Goal: Task Accomplishment & Management: Manage account settings

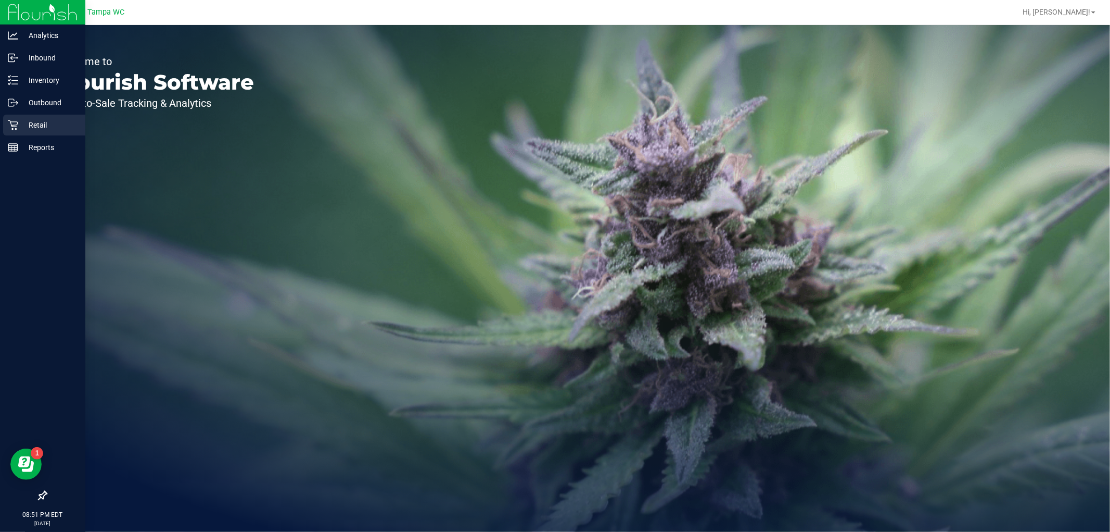
click at [22, 120] on p "Retail" at bounding box center [49, 125] width 62 height 12
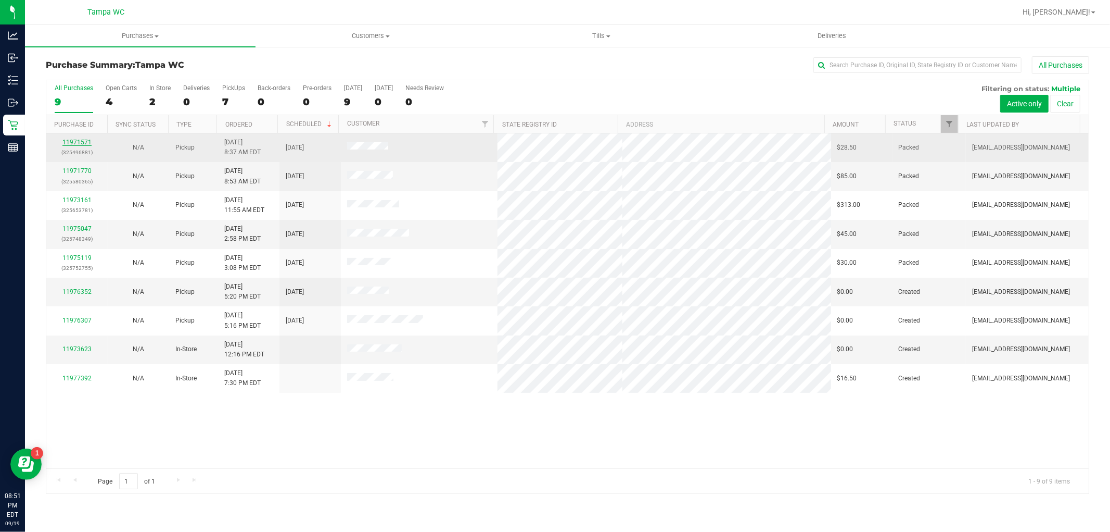
click at [72, 140] on link "11971571" at bounding box center [76, 141] width 29 height 7
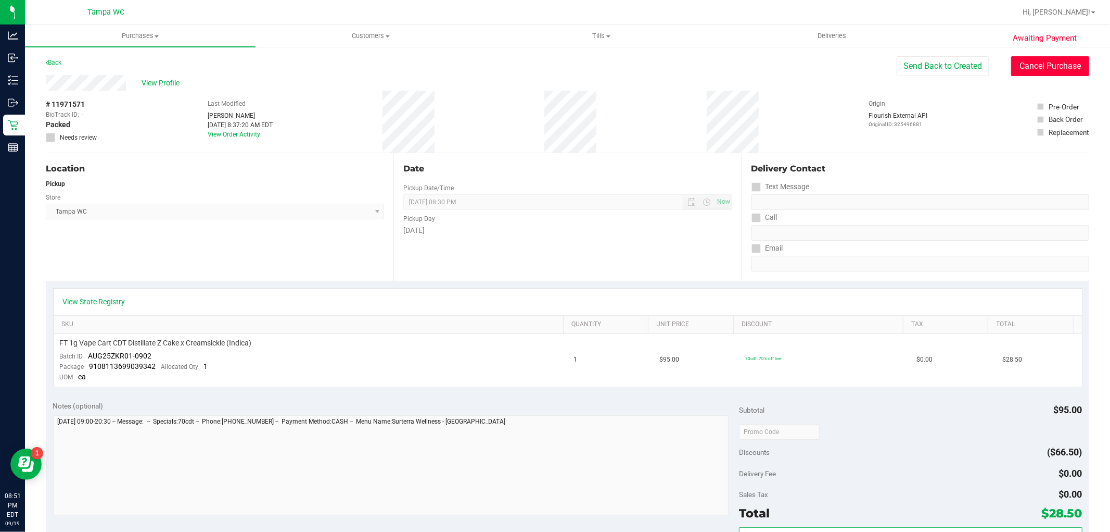
click at [1026, 70] on button "Cancel Purchase" at bounding box center [1050, 66] width 78 height 20
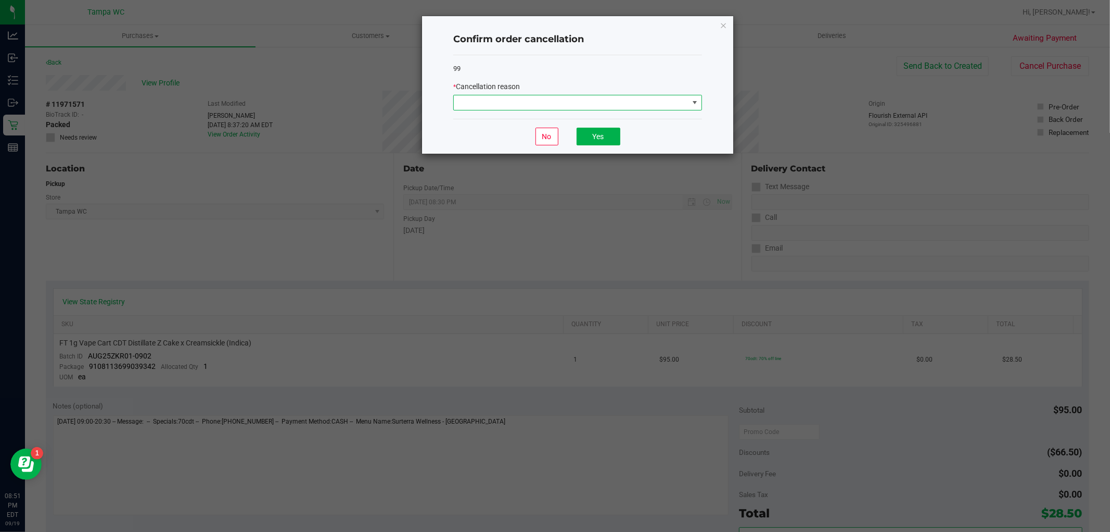
drag, startPoint x: 630, startPoint y: 102, endPoint x: 625, endPoint y: 107, distance: 7.0
click at [630, 103] on span at bounding box center [571, 102] width 235 height 15
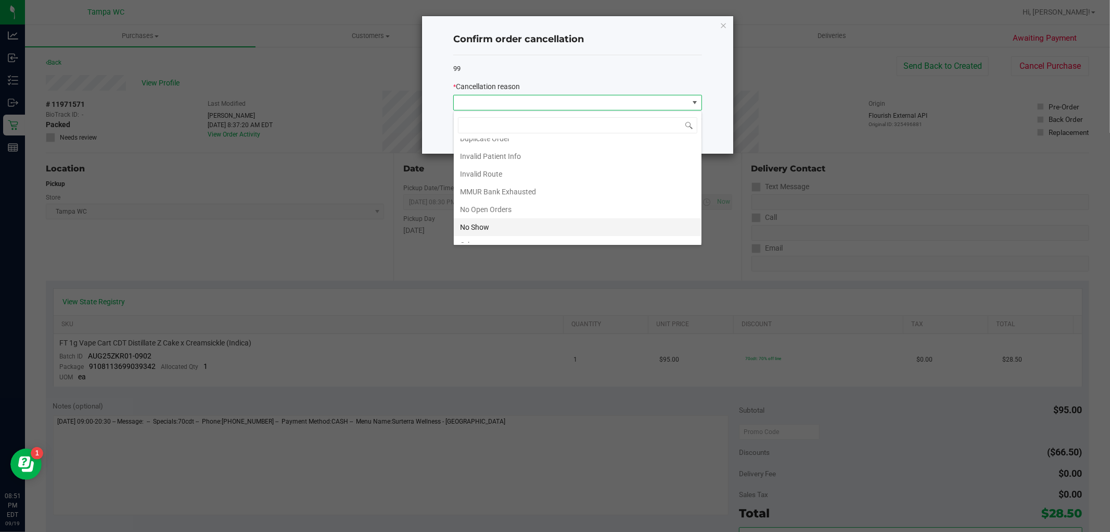
scroll to position [74, 0]
drag, startPoint x: 506, startPoint y: 181, endPoint x: 527, endPoint y: 177, distance: 21.7
click at [506, 183] on li "No Show" at bounding box center [578, 181] width 248 height 18
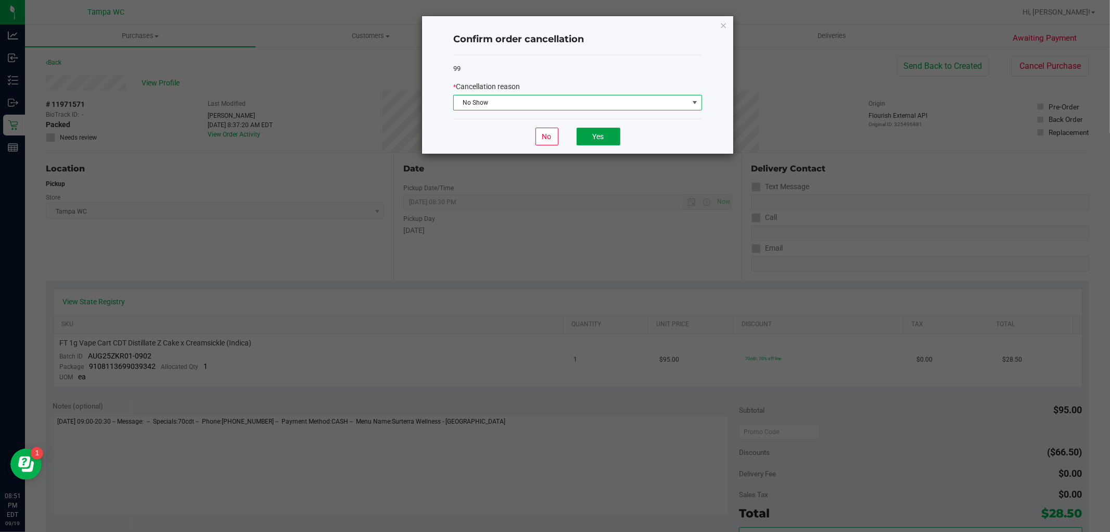
click at [605, 136] on button "Yes" at bounding box center [599, 137] width 44 height 18
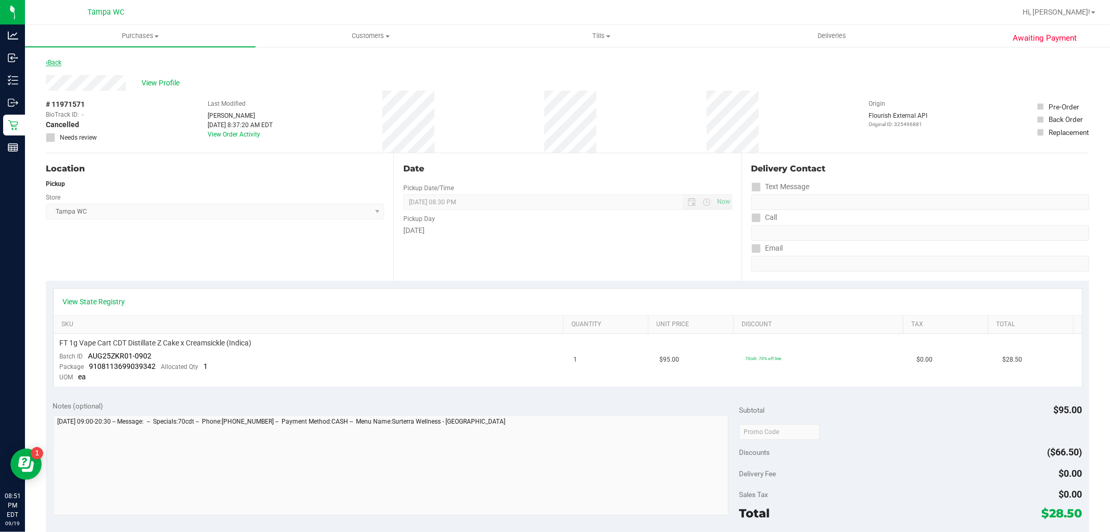
click at [56, 64] on link "Back" at bounding box center [54, 62] width 16 height 7
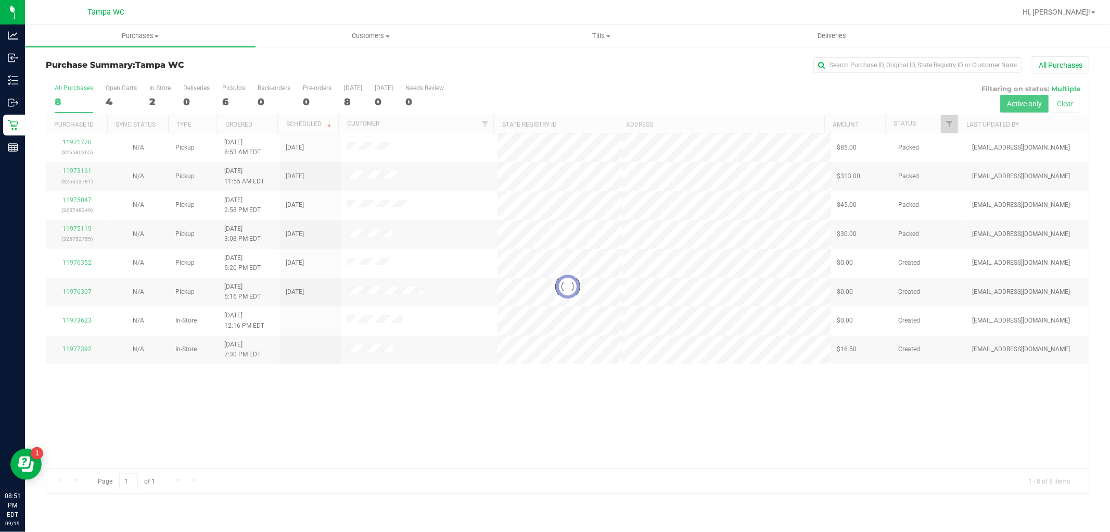
click at [87, 142] on div at bounding box center [567, 286] width 1043 height 413
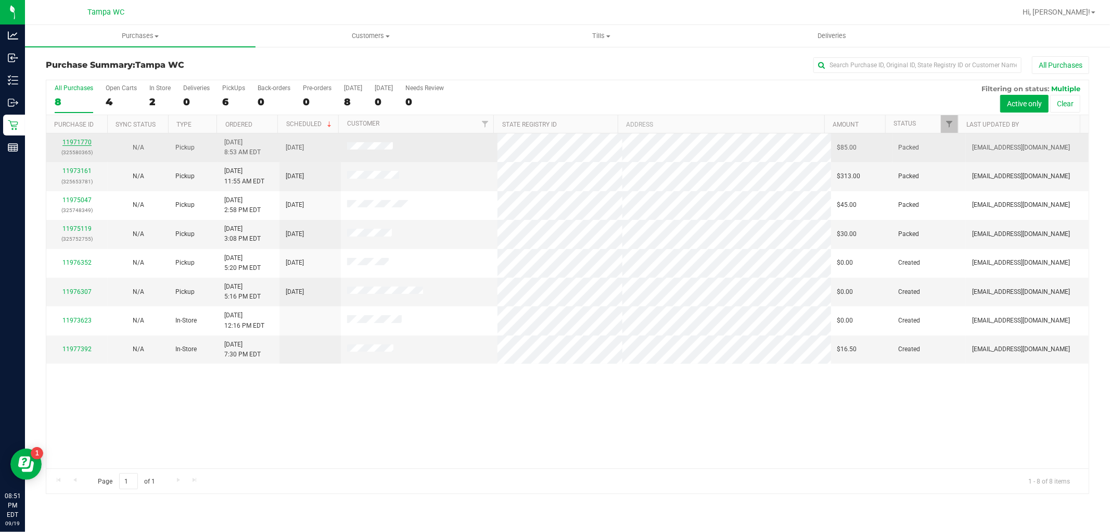
click at [87, 144] on link "11971770" at bounding box center [76, 141] width 29 height 7
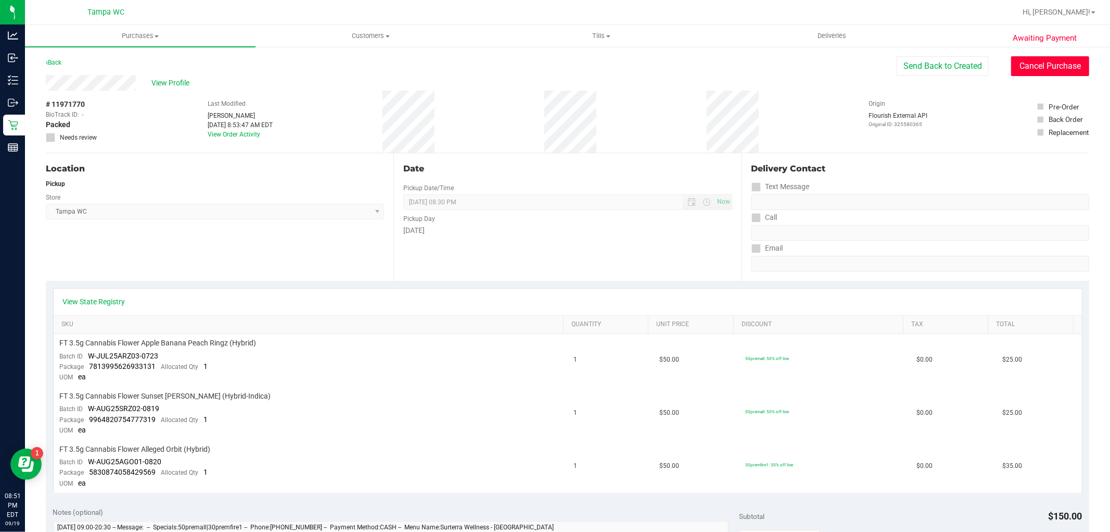
click at [1014, 67] on button "Cancel Purchase" at bounding box center [1050, 66] width 78 height 20
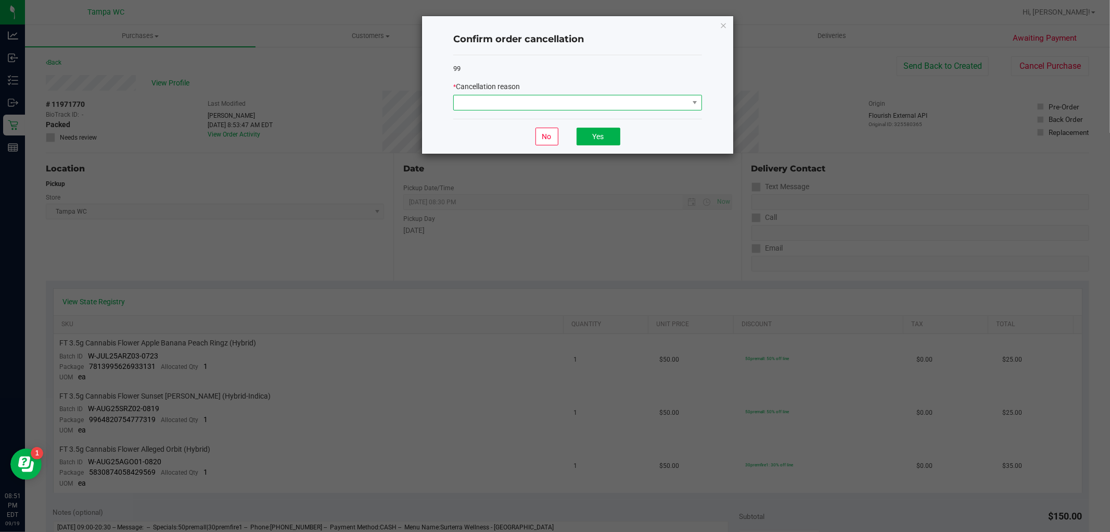
click at [647, 103] on span at bounding box center [571, 102] width 235 height 15
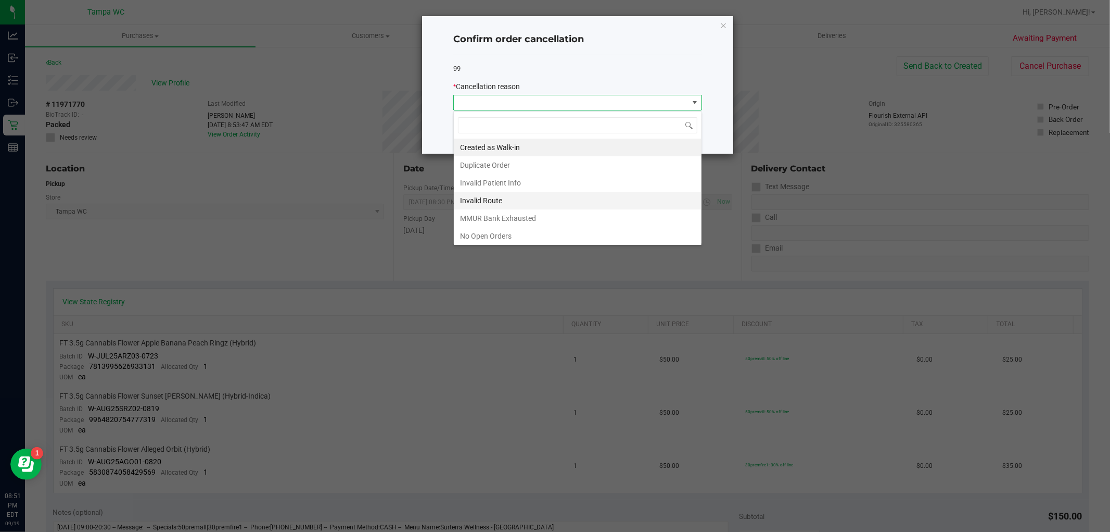
scroll to position [58, 0]
click at [524, 198] on li "No Show" at bounding box center [578, 196] width 248 height 18
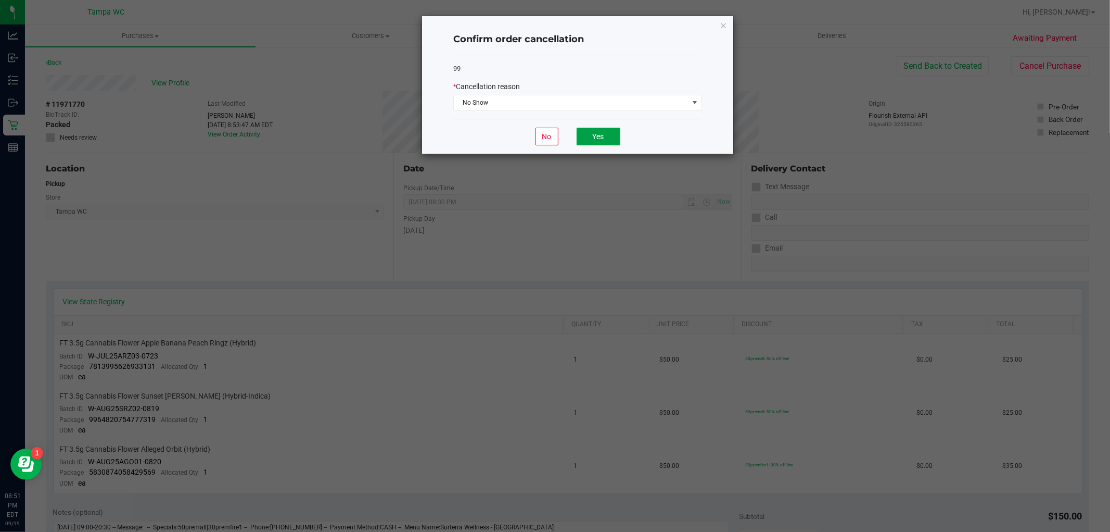
drag, startPoint x: 590, startPoint y: 140, endPoint x: 548, endPoint y: 144, distance: 41.9
click at [590, 141] on button "Yes" at bounding box center [599, 137] width 44 height 18
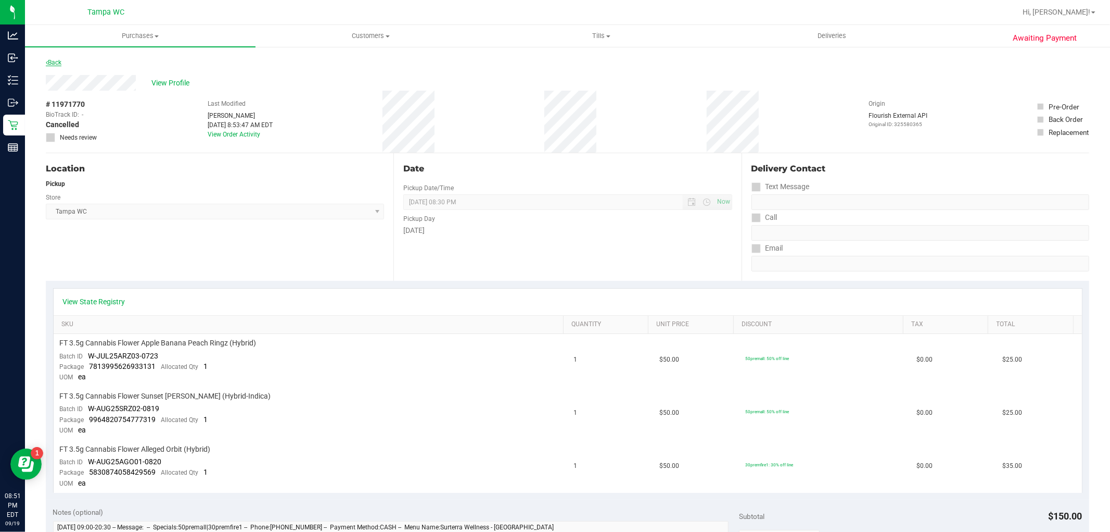
click at [56, 62] on link "Back" at bounding box center [54, 62] width 16 height 7
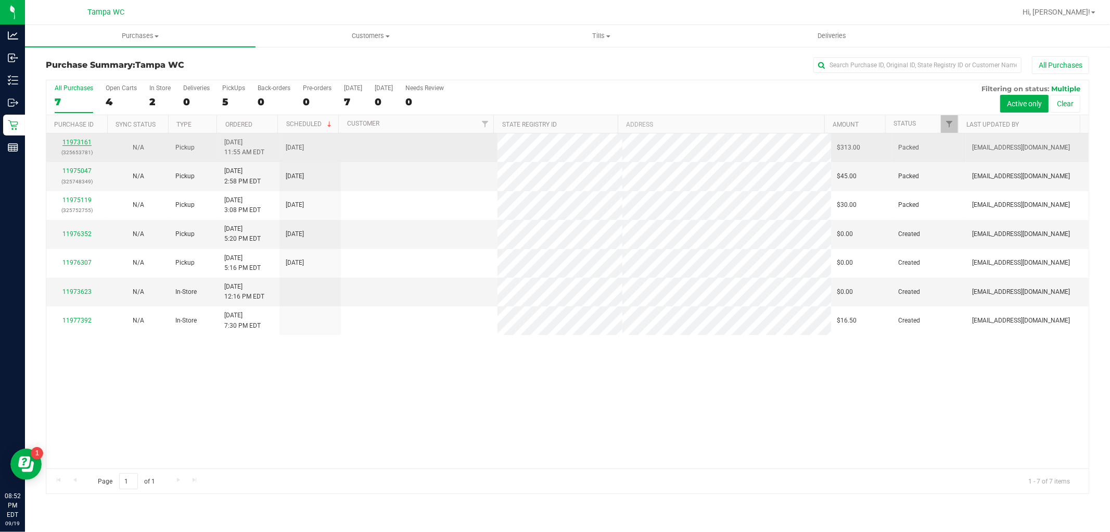
click at [84, 144] on link "11973161" at bounding box center [76, 141] width 29 height 7
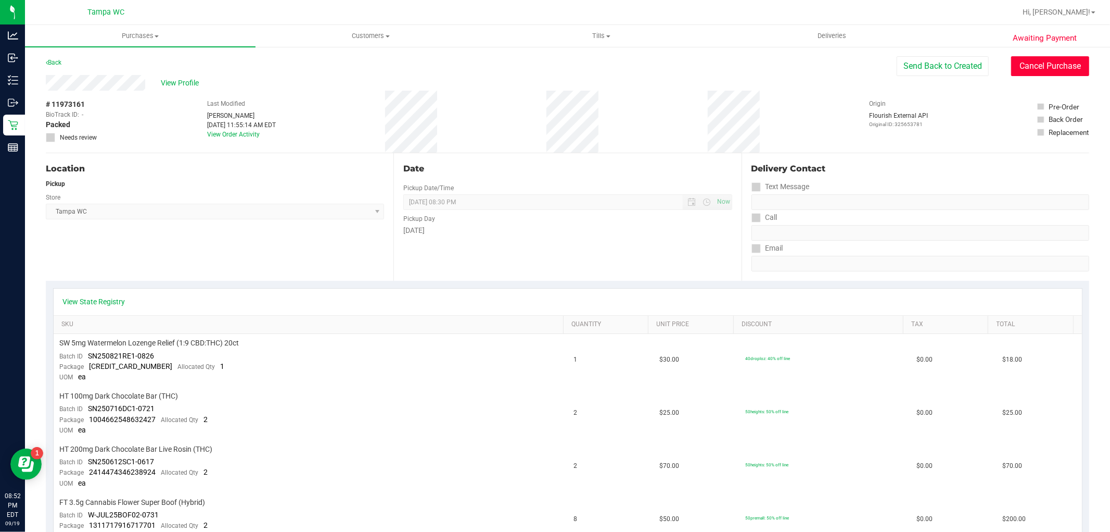
click at [1044, 63] on button "Cancel Purchase" at bounding box center [1050, 66] width 78 height 20
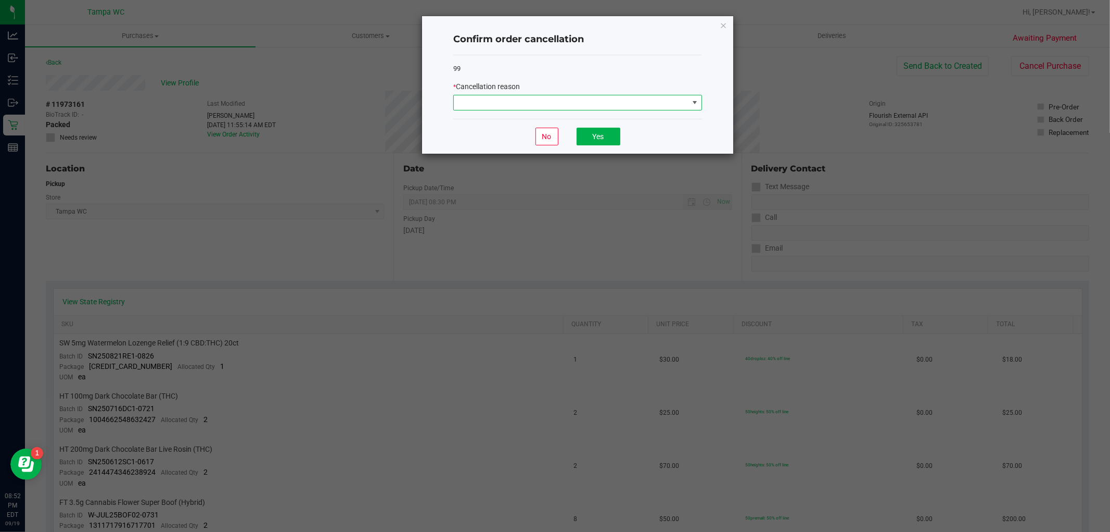
click at [654, 107] on span at bounding box center [571, 102] width 235 height 15
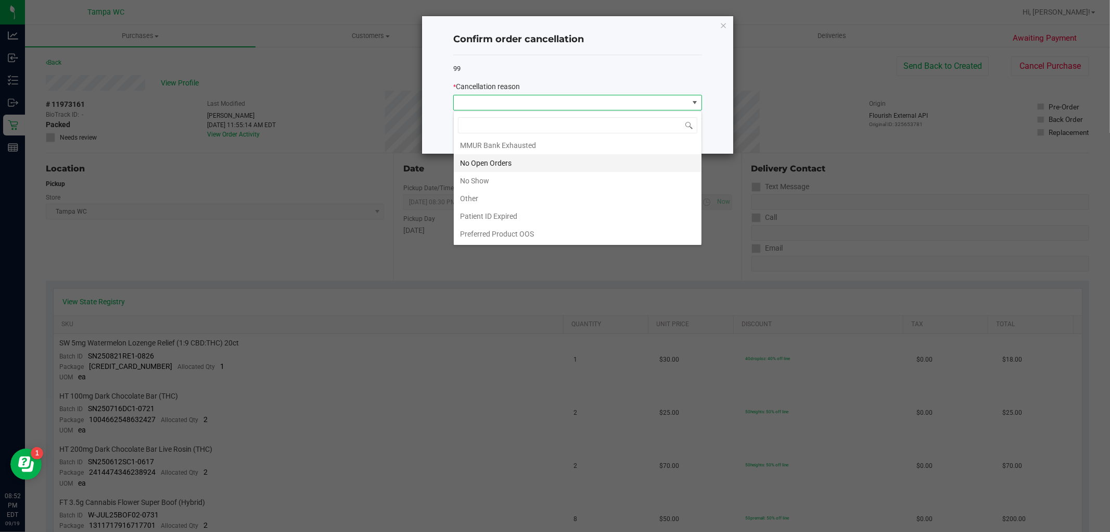
scroll to position [74, 0]
click at [511, 179] on li "No Show" at bounding box center [578, 181] width 248 height 18
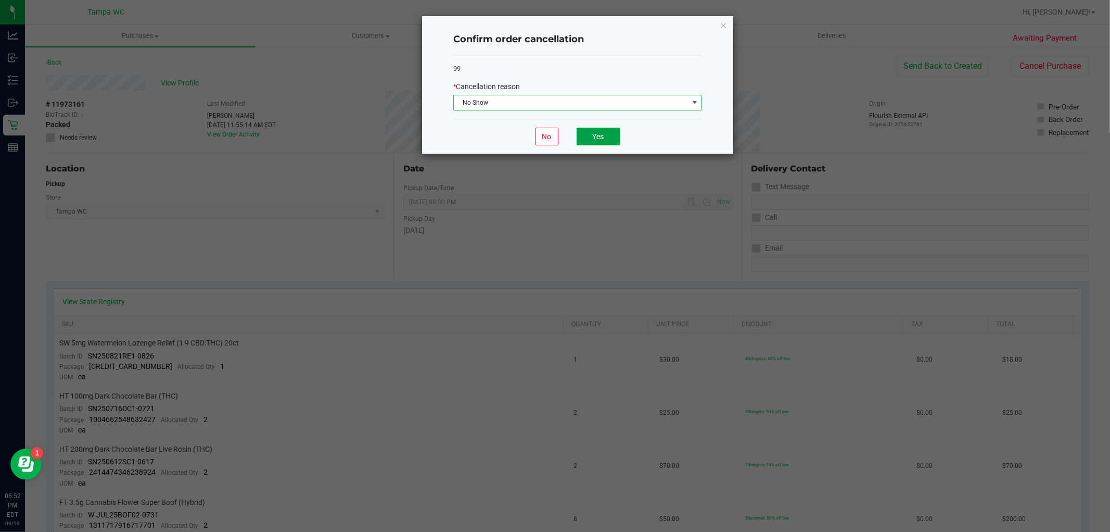
click at [595, 132] on button "Yes" at bounding box center [599, 137] width 44 height 18
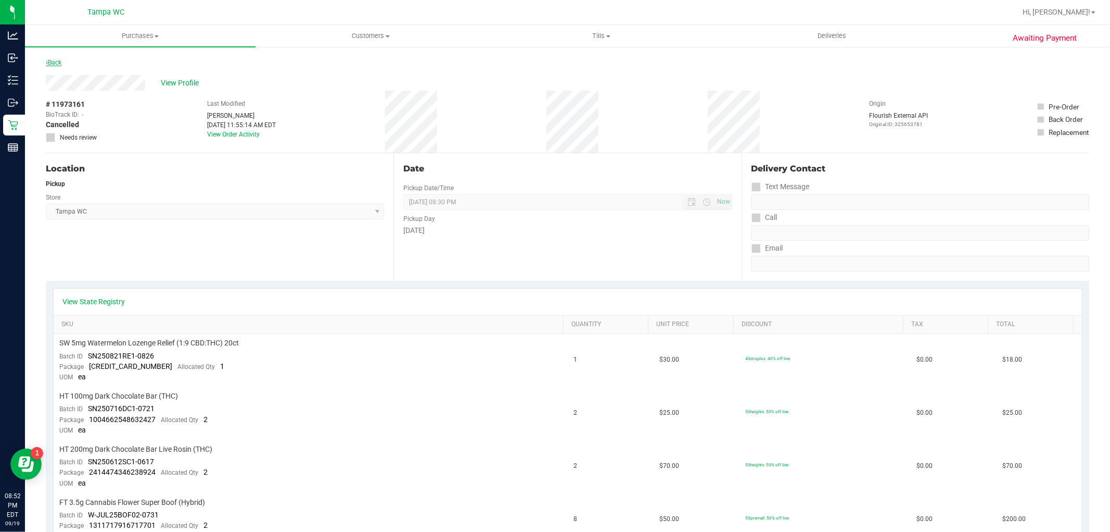
click at [61, 63] on link "Back" at bounding box center [54, 62] width 16 height 7
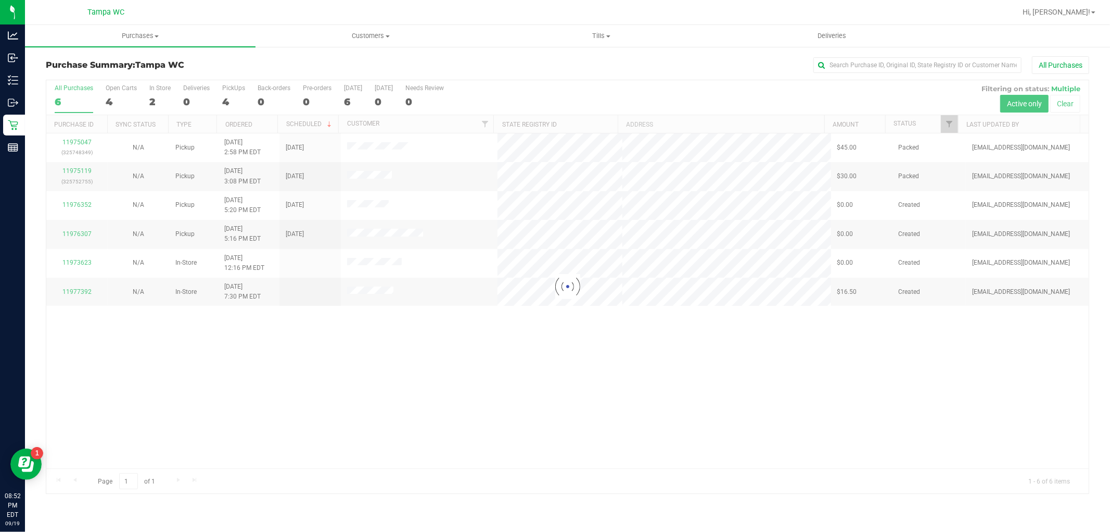
click at [84, 142] on div at bounding box center [567, 286] width 1043 height 413
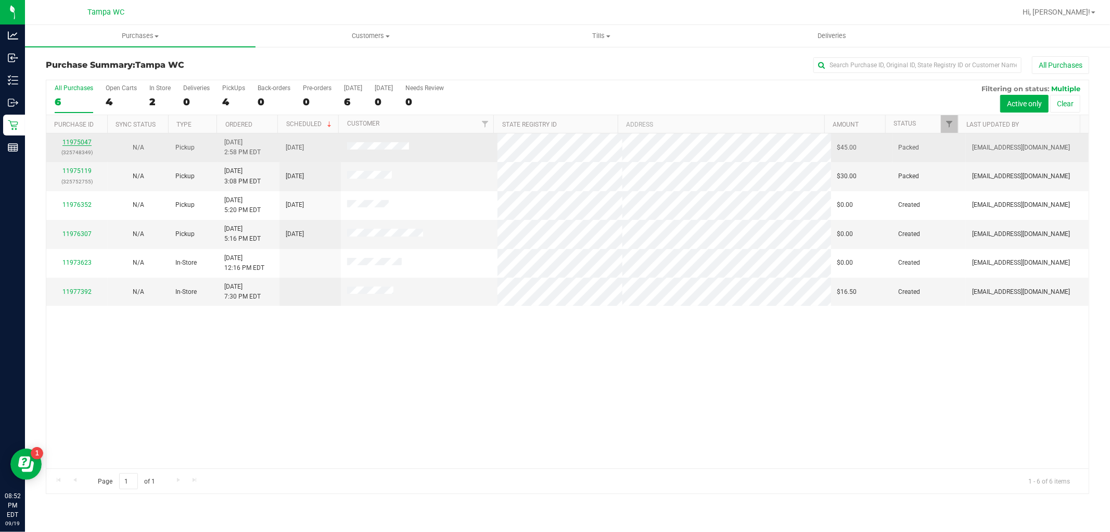
click at [84, 143] on link "11975047" at bounding box center [76, 141] width 29 height 7
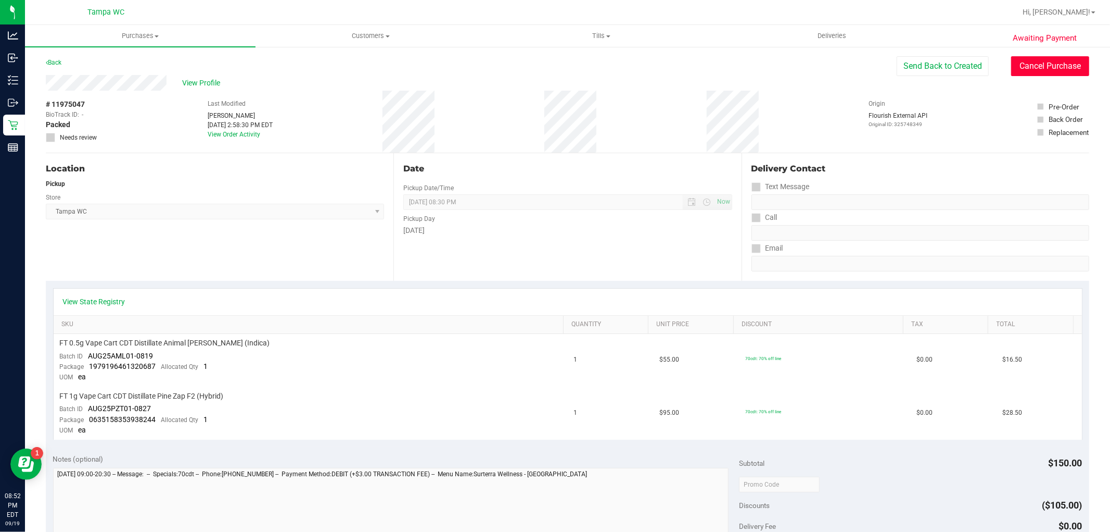
click at [1019, 64] on button "Cancel Purchase" at bounding box center [1050, 66] width 78 height 20
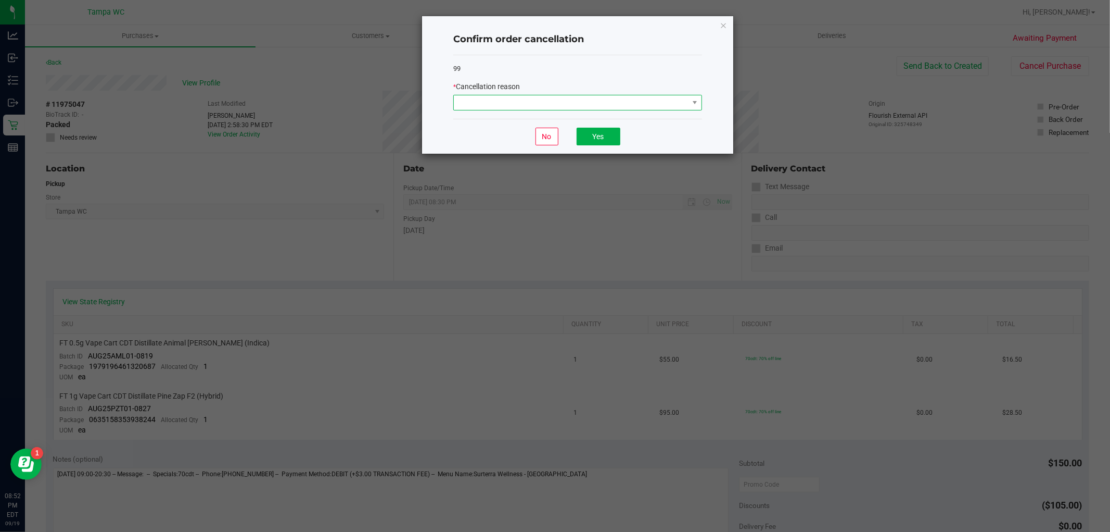
click at [502, 106] on span at bounding box center [571, 102] width 235 height 15
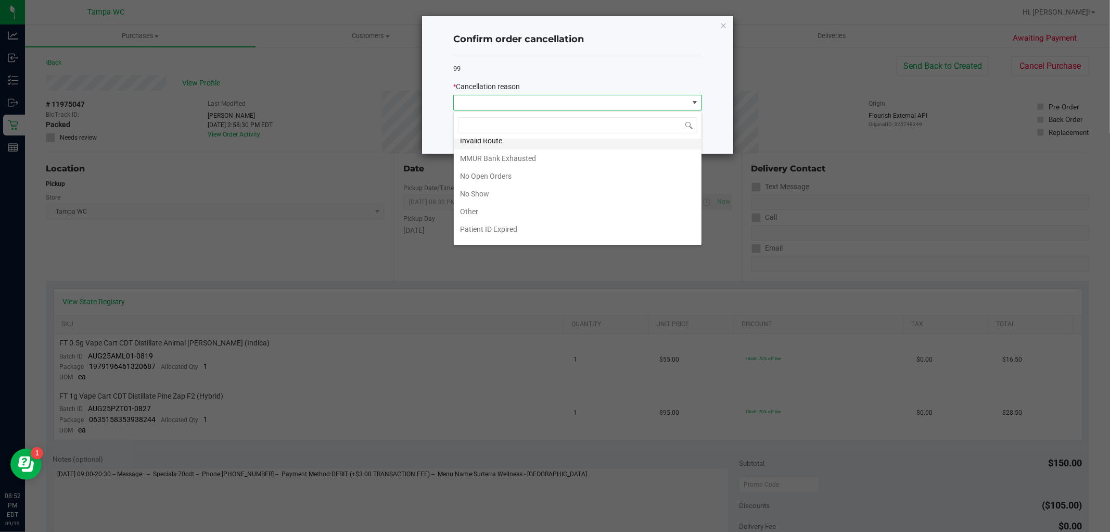
scroll to position [16, 0]
click at [511, 234] on li "No Show" at bounding box center [578, 238] width 248 height 18
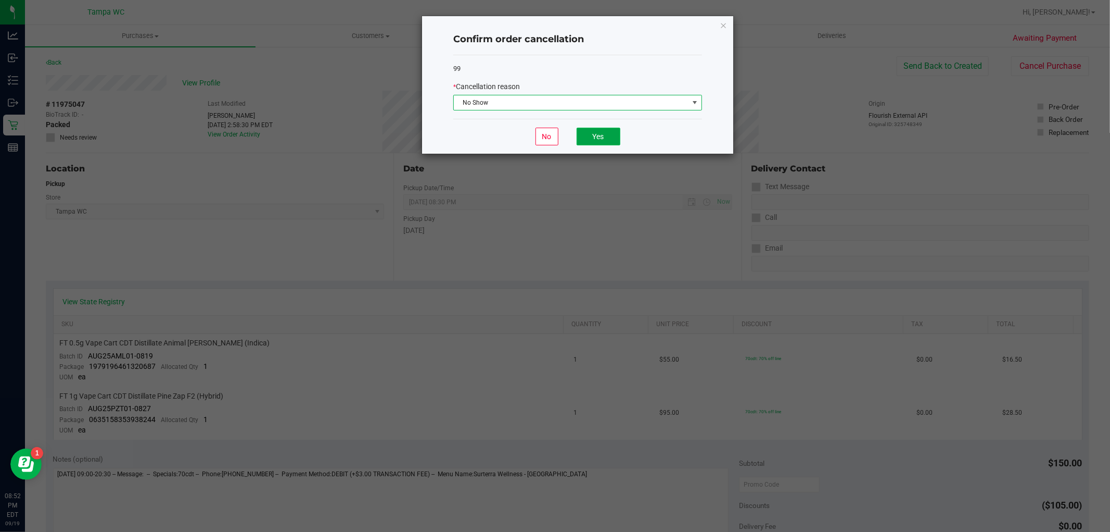
click at [604, 136] on button "Yes" at bounding box center [599, 137] width 44 height 18
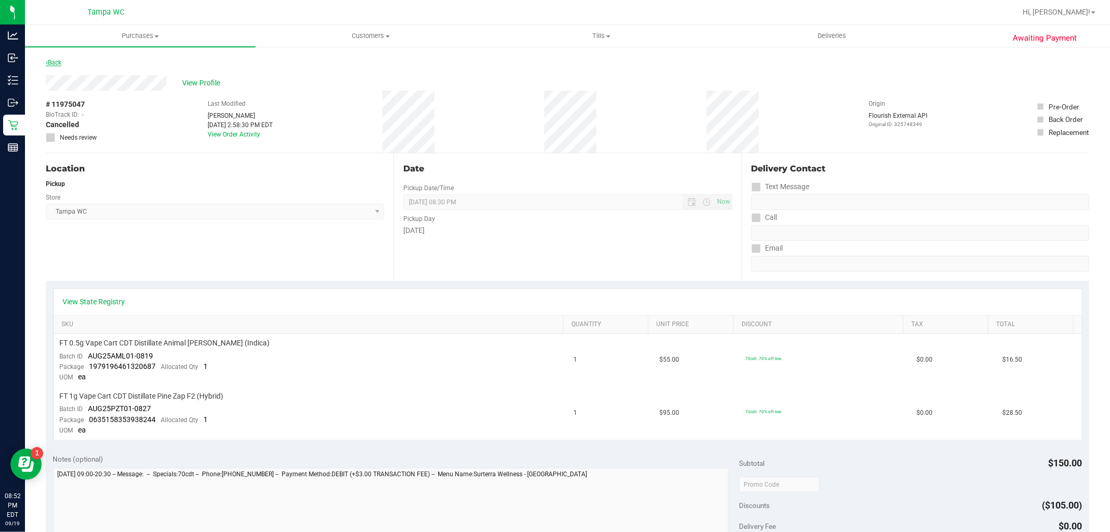
click at [58, 62] on link "Back" at bounding box center [54, 62] width 16 height 7
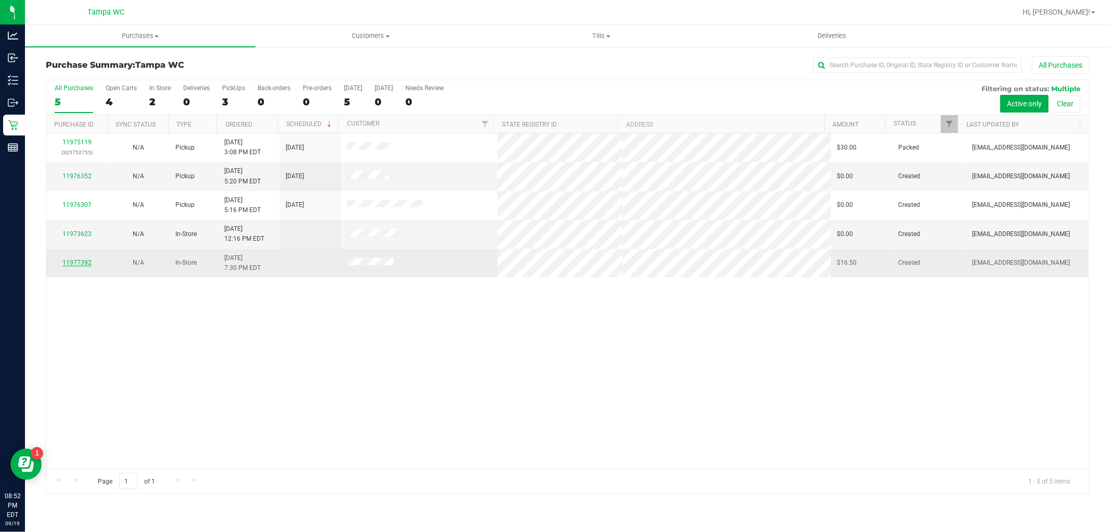
click at [86, 258] on td "11977392" at bounding box center [76, 263] width 61 height 28
click at [79, 261] on link "11977392" at bounding box center [76, 262] width 29 height 7
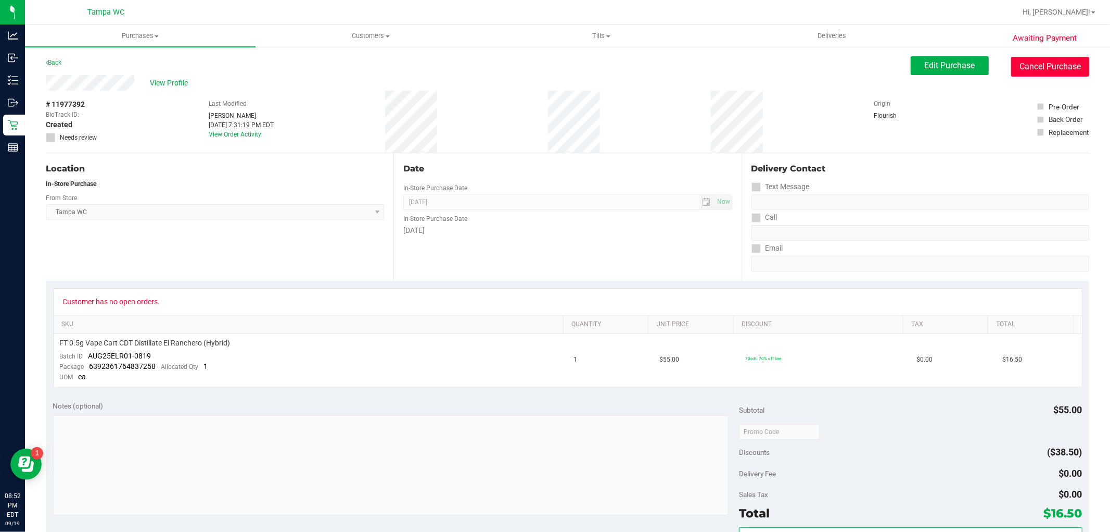
click at [1036, 64] on button "Cancel Purchase" at bounding box center [1050, 67] width 78 height 20
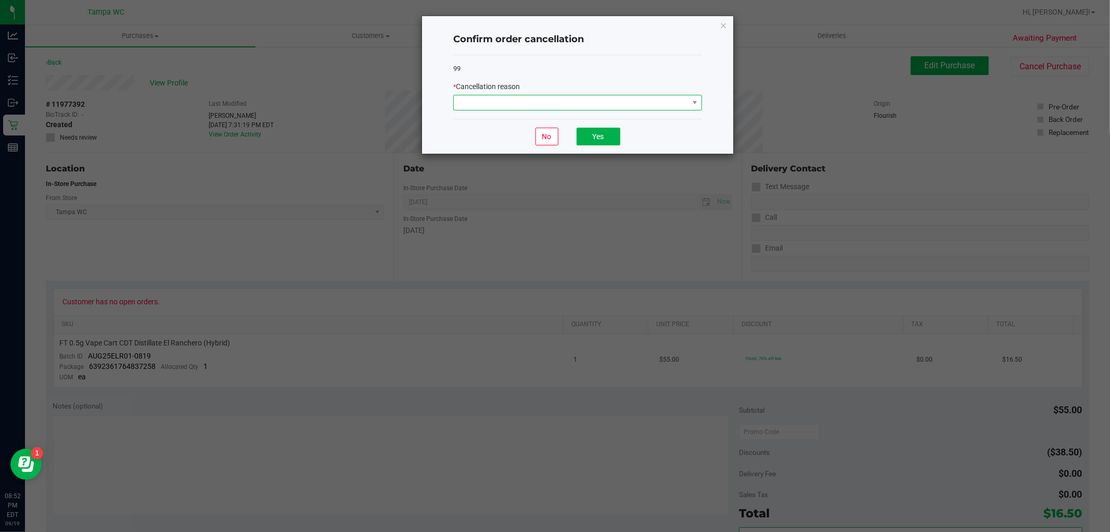
click at [677, 96] on span at bounding box center [571, 102] width 235 height 15
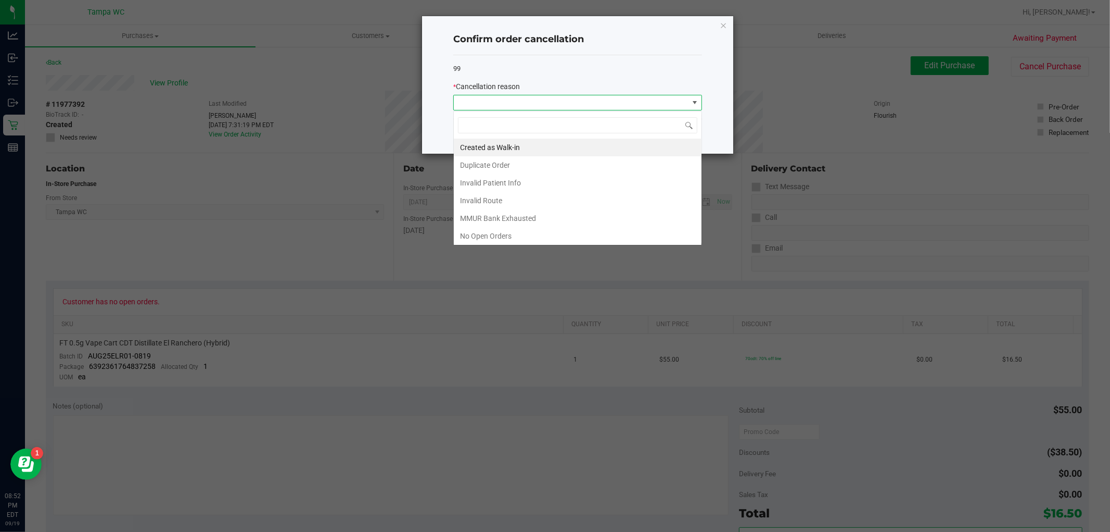
scroll to position [16, 248]
click at [677, 98] on span at bounding box center [571, 102] width 235 height 15
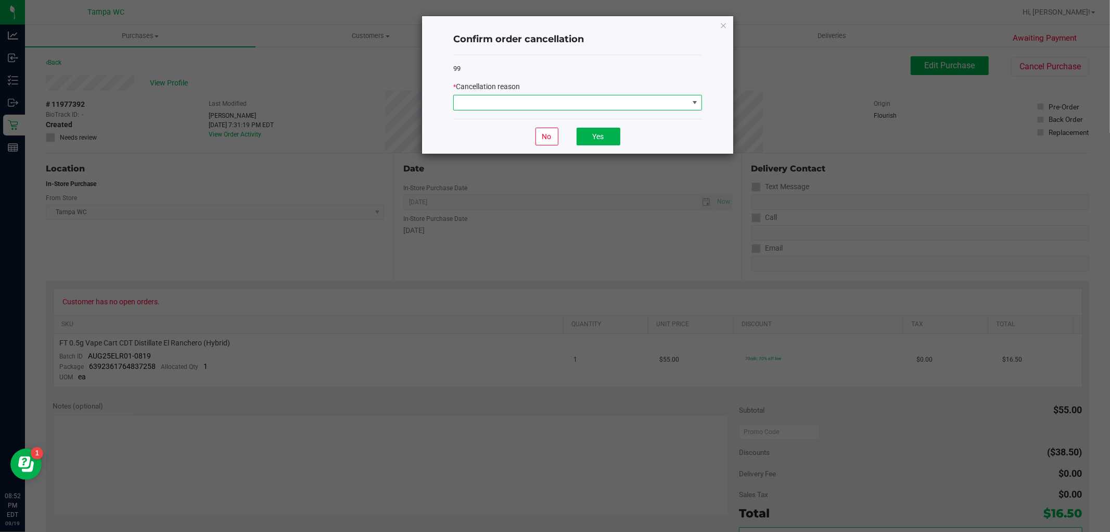
click at [654, 108] on span at bounding box center [571, 102] width 235 height 15
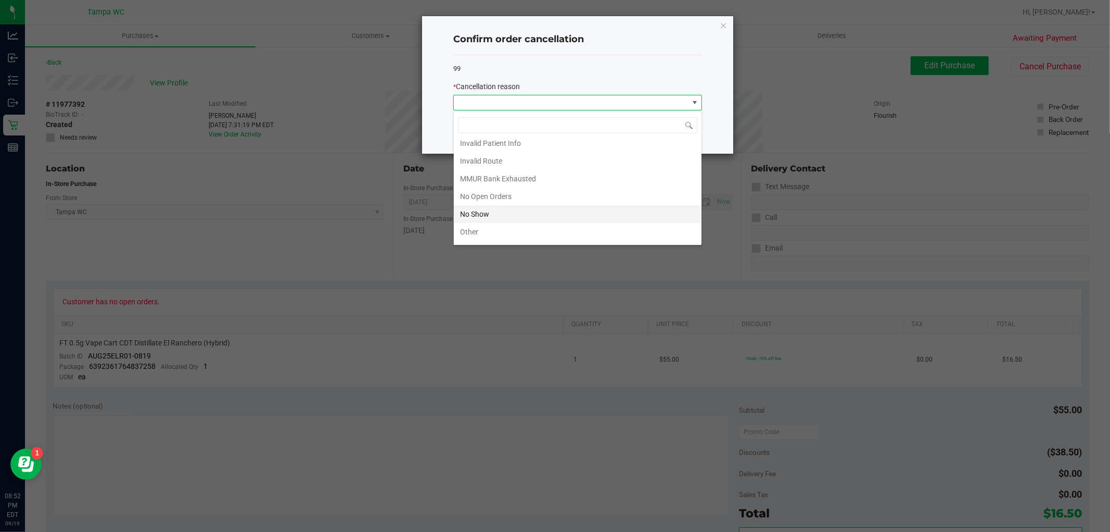
scroll to position [58, 0]
click at [507, 180] on li "No Open Orders" at bounding box center [578, 178] width 248 height 18
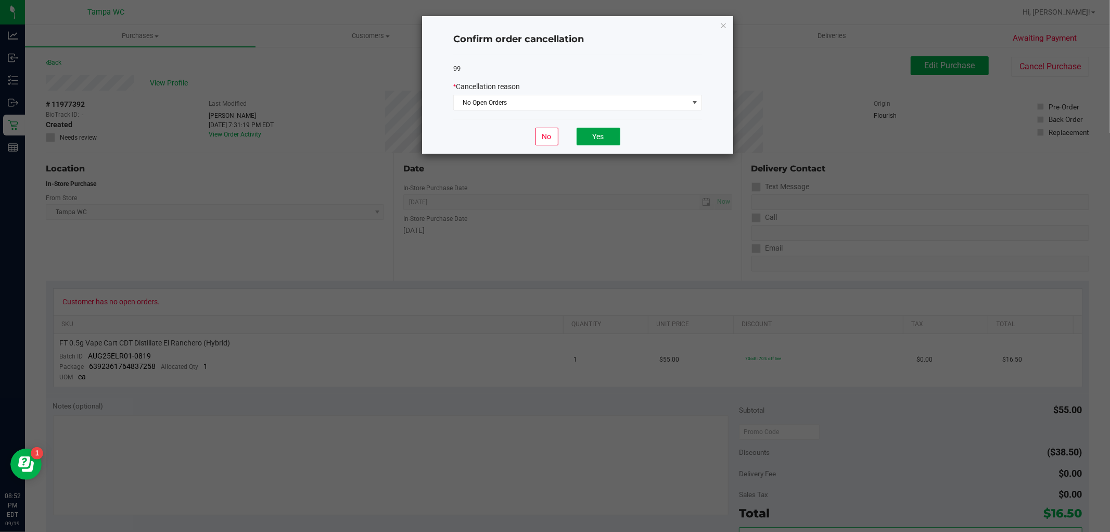
click at [590, 133] on button "Yes" at bounding box center [599, 137] width 44 height 18
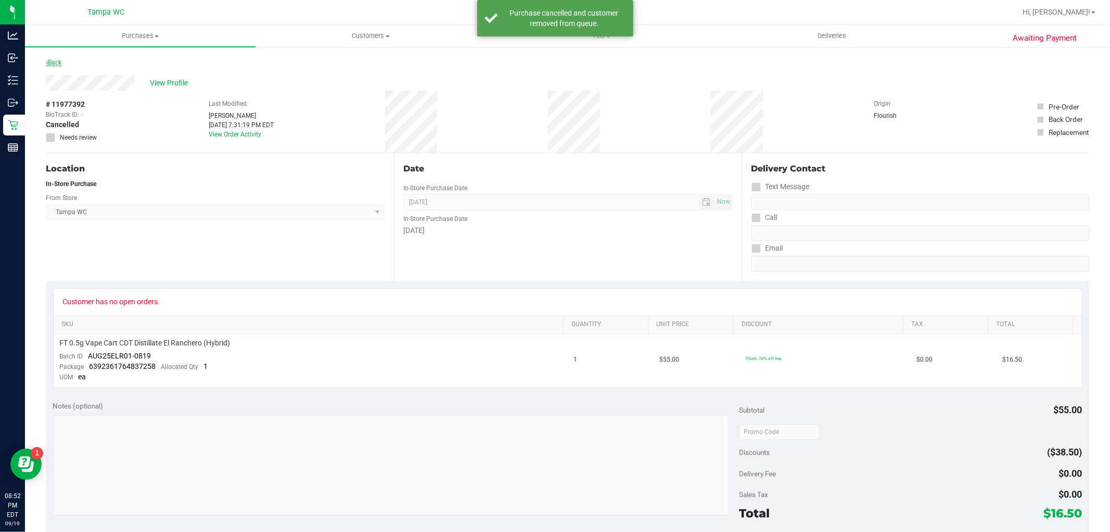
click at [58, 64] on link "Back" at bounding box center [54, 62] width 16 height 7
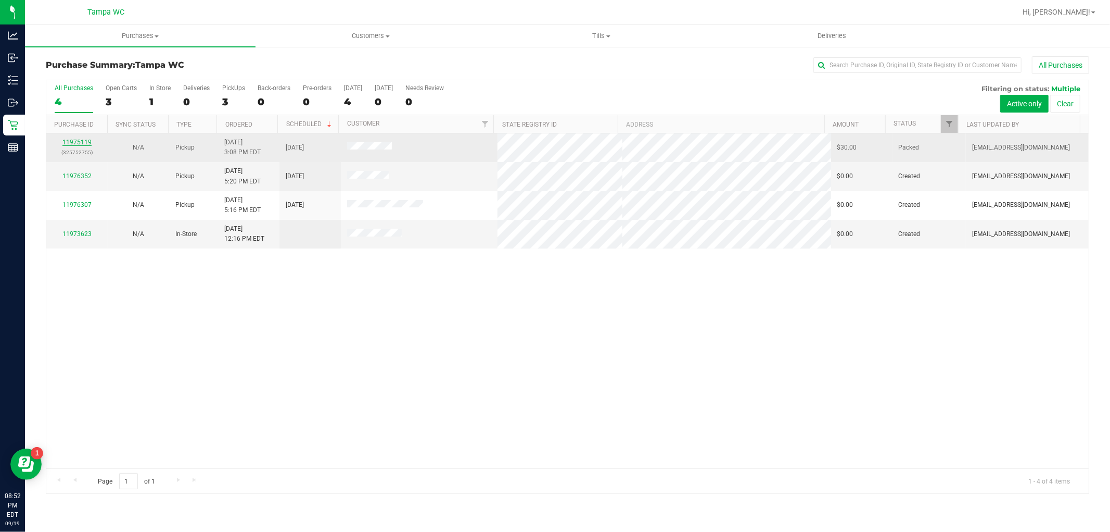
click at [84, 143] on link "11975119" at bounding box center [76, 141] width 29 height 7
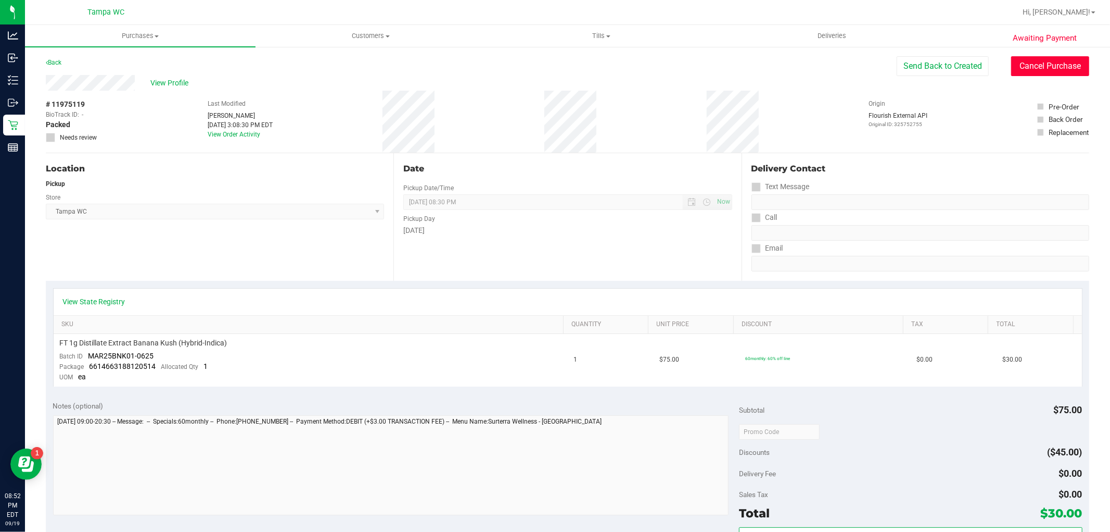
click at [1043, 70] on button "Cancel Purchase" at bounding box center [1050, 66] width 78 height 20
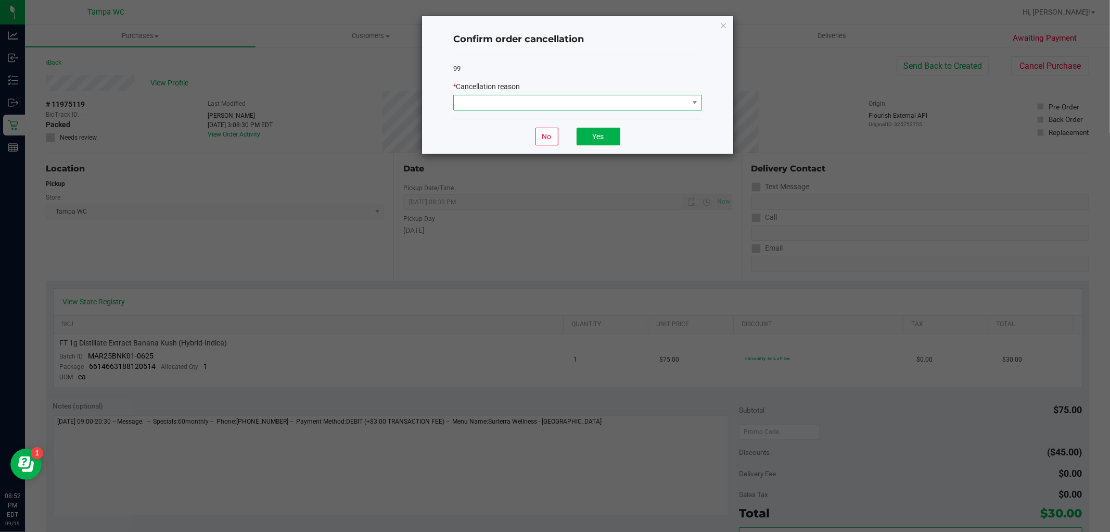
click at [595, 101] on span at bounding box center [571, 102] width 235 height 15
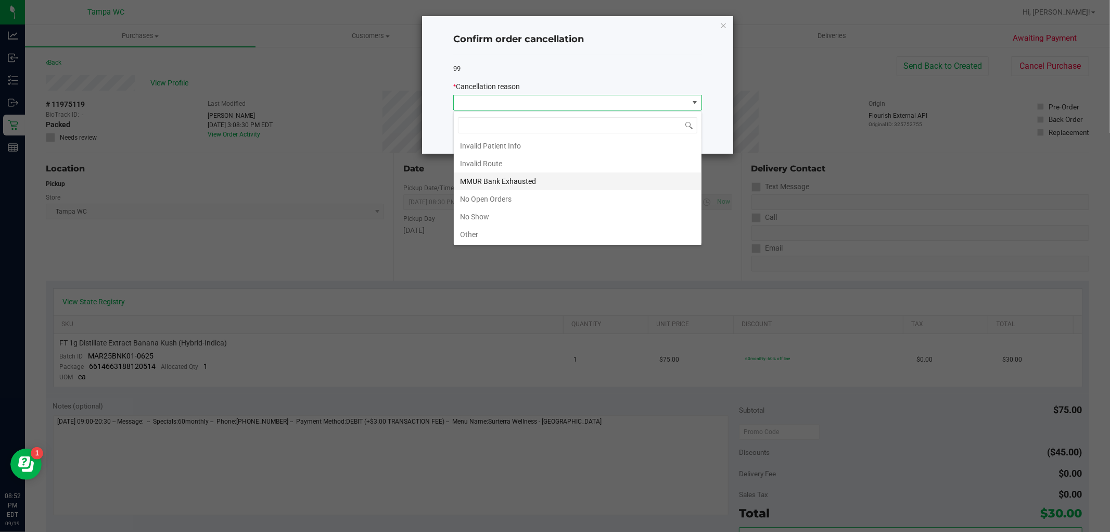
scroll to position [58, 0]
click at [508, 198] on li "No Show" at bounding box center [578, 196] width 248 height 18
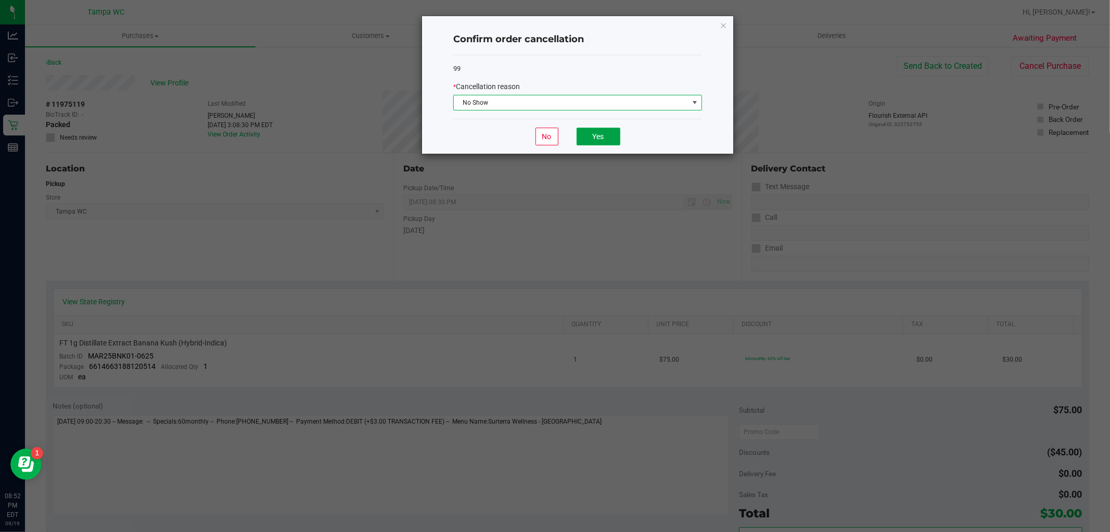
click at [601, 134] on button "Yes" at bounding box center [599, 137] width 44 height 18
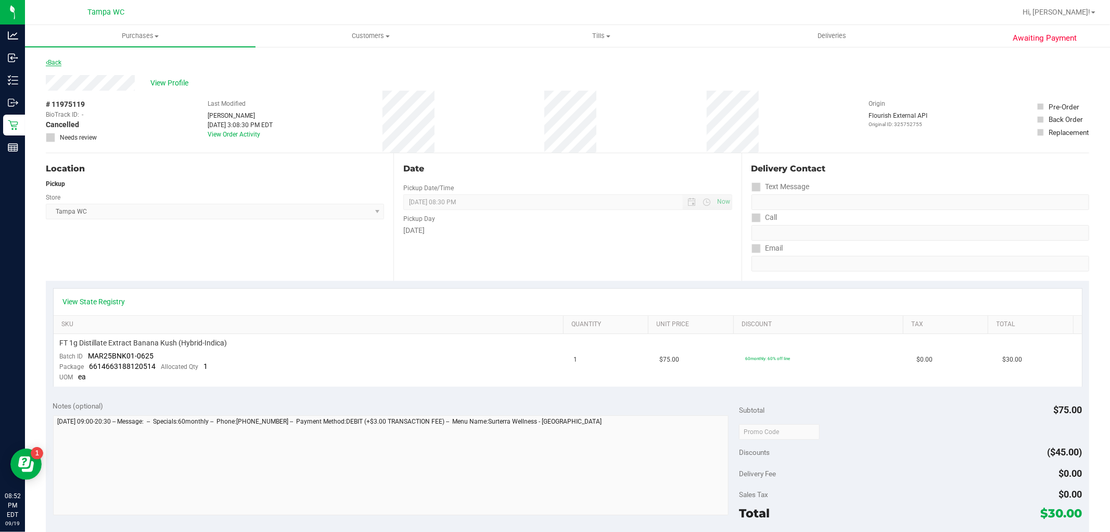
click at [56, 65] on link "Back" at bounding box center [54, 62] width 16 height 7
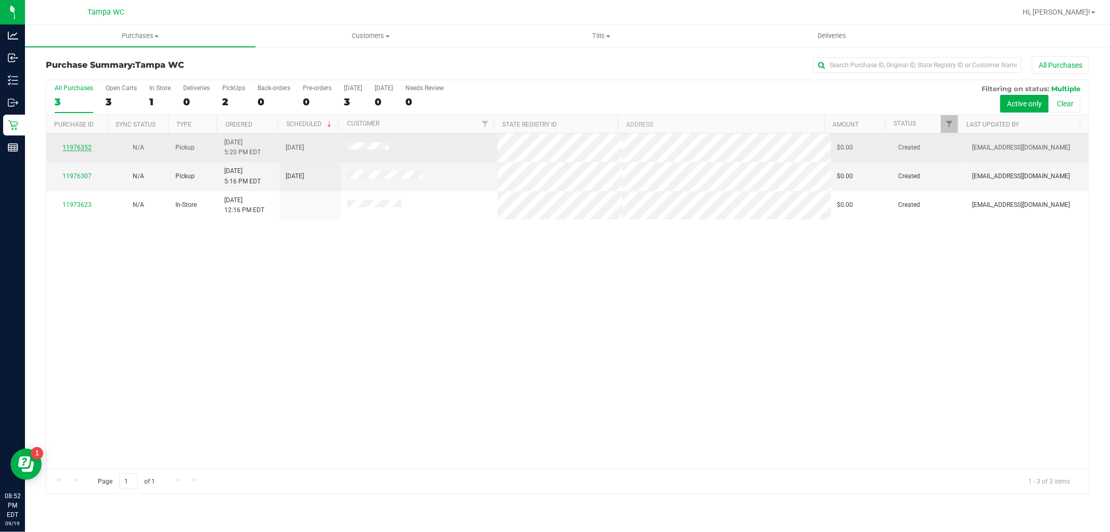
click at [82, 149] on link "11976352" at bounding box center [76, 147] width 29 height 7
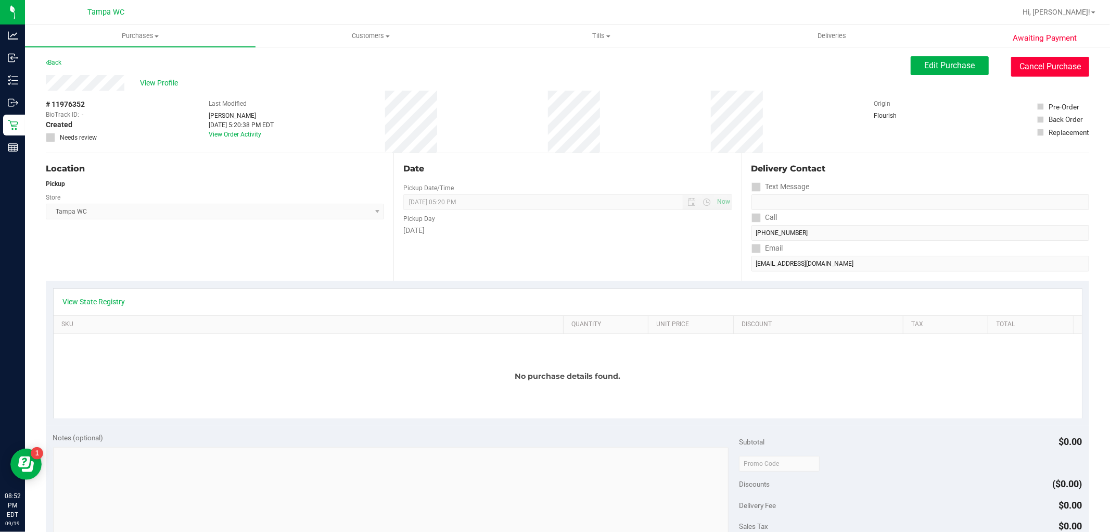
click at [1040, 74] on button "Cancel Purchase" at bounding box center [1050, 67] width 78 height 20
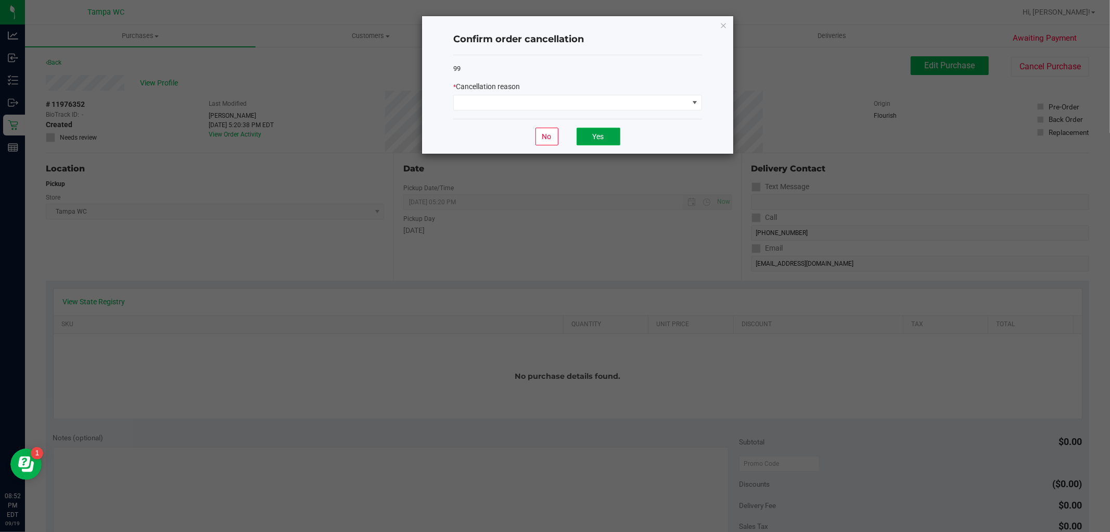
click at [599, 129] on button "Yes" at bounding box center [599, 137] width 44 height 18
click at [596, 105] on span at bounding box center [571, 102] width 235 height 15
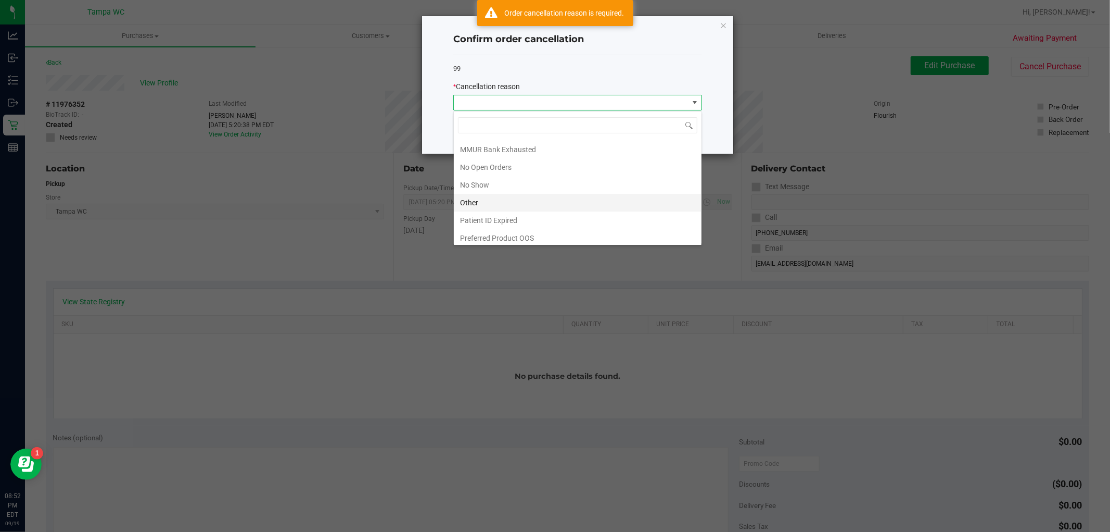
scroll to position [74, 0]
drag, startPoint x: 543, startPoint y: 179, endPoint x: 567, endPoint y: 168, distance: 26.5
click at [545, 178] on li "No Show" at bounding box center [578, 181] width 248 height 18
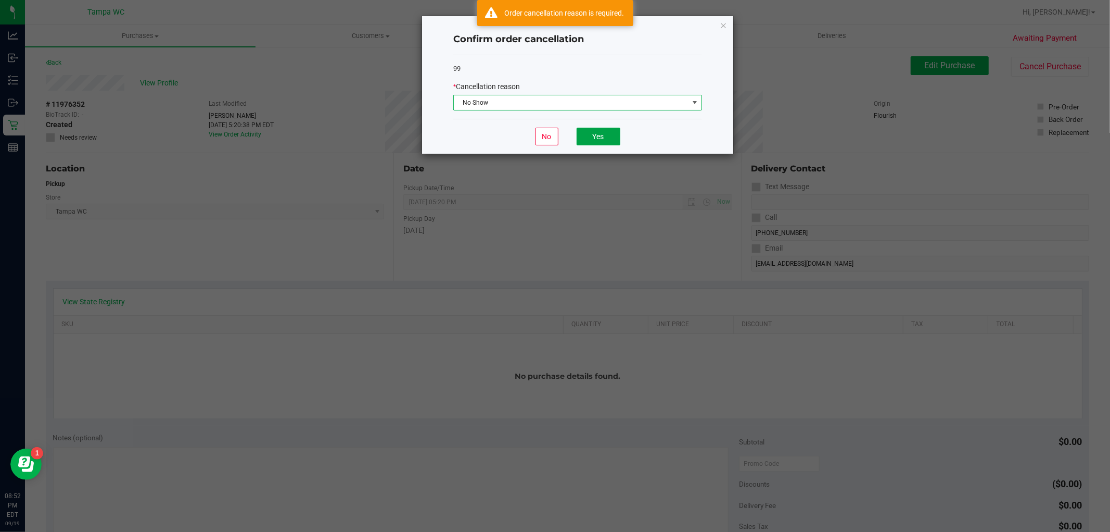
click at [604, 138] on button "Yes" at bounding box center [599, 137] width 44 height 18
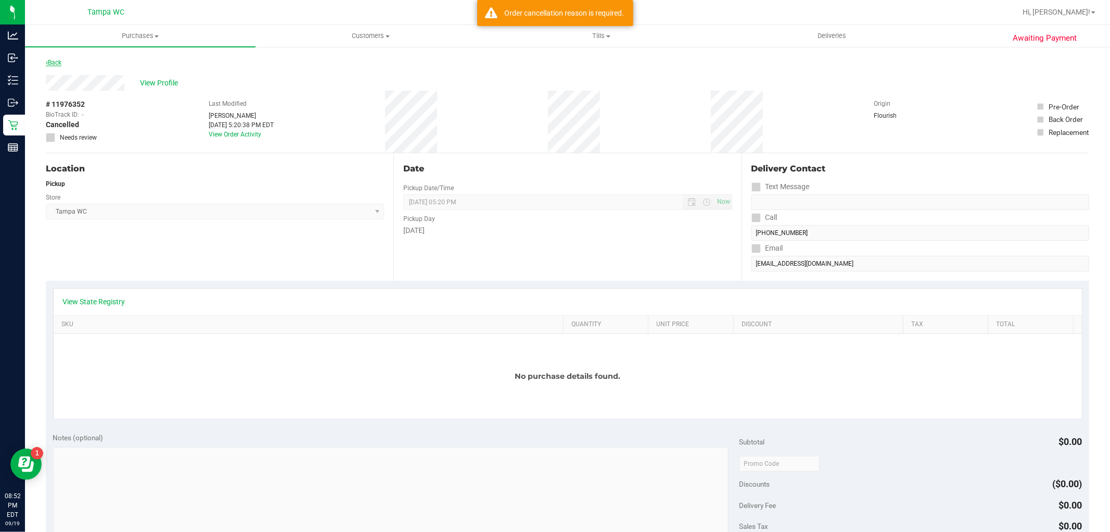
click at [57, 64] on link "Back" at bounding box center [54, 62] width 16 height 7
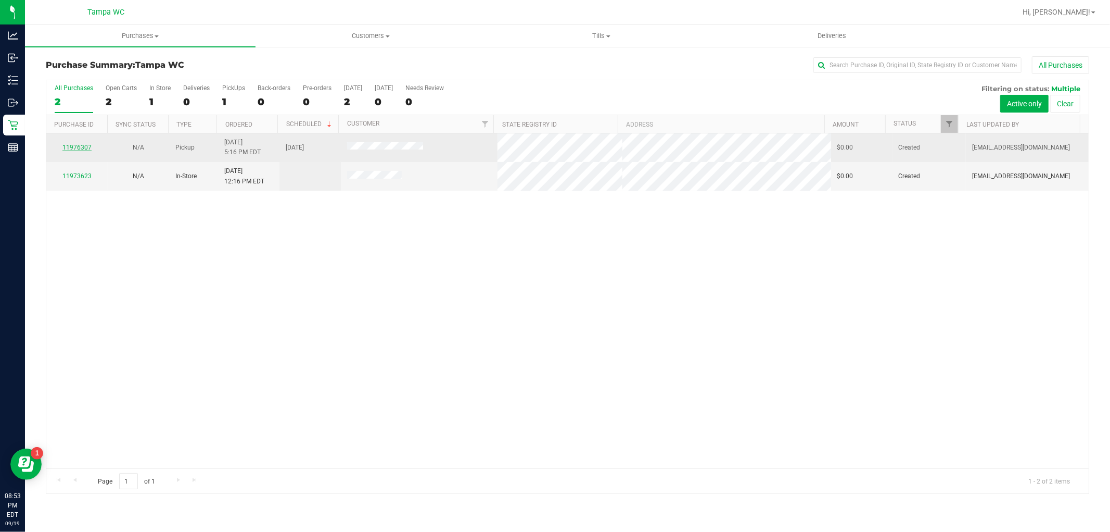
click at [75, 146] on link "11976307" at bounding box center [76, 147] width 29 height 7
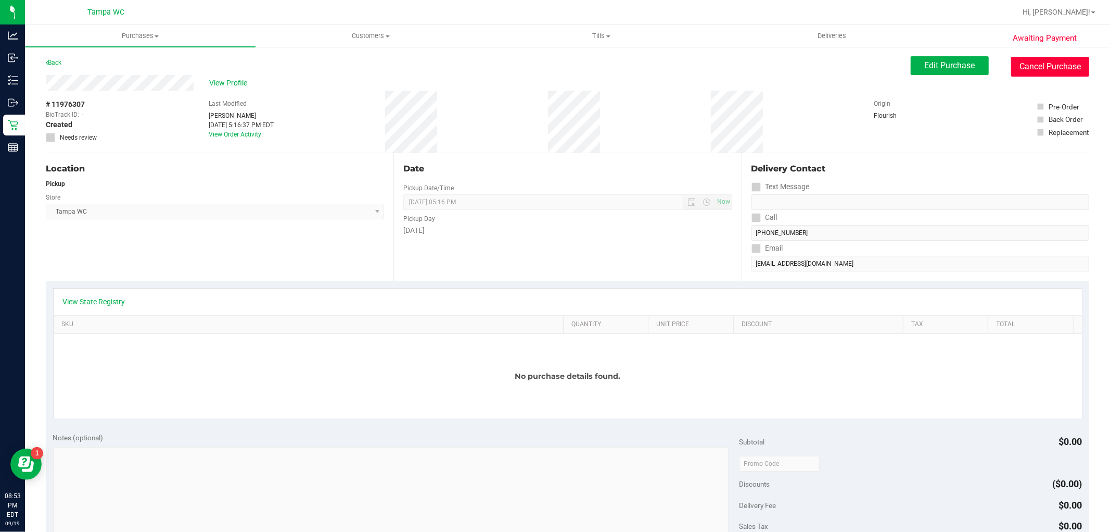
click at [1023, 62] on button "Cancel Purchase" at bounding box center [1050, 67] width 78 height 20
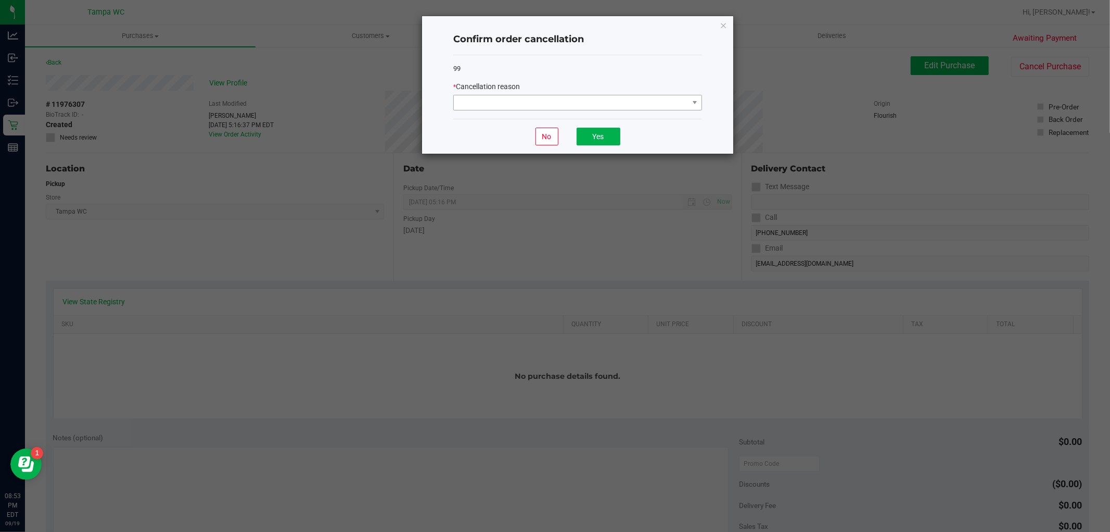
drag, startPoint x: 553, startPoint y: 117, endPoint x: 558, endPoint y: 110, distance: 8.7
click at [555, 115] on div "99 * Cancellation reason" at bounding box center [577, 87] width 249 height 64
click at [558, 109] on span at bounding box center [571, 102] width 235 height 15
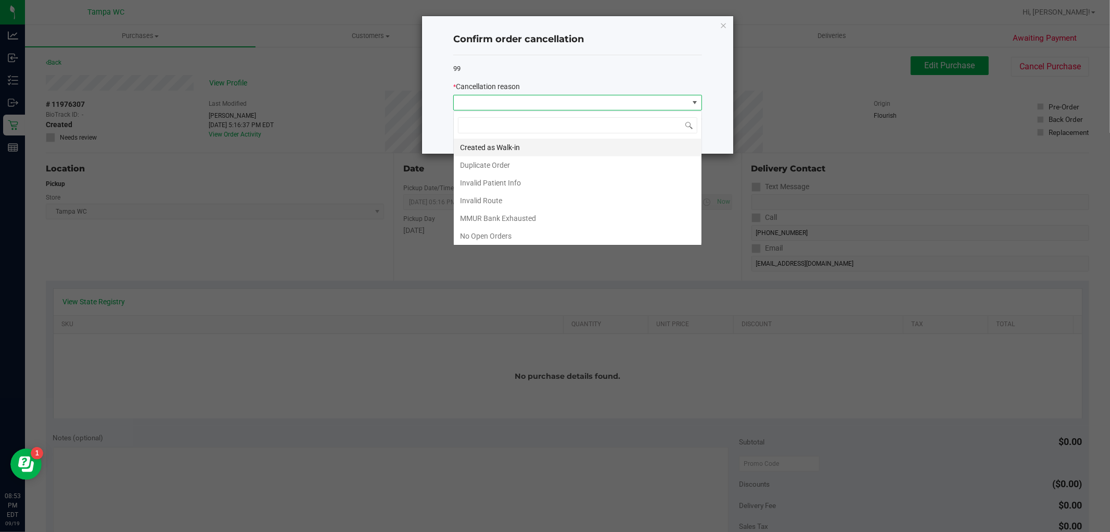
scroll to position [16, 248]
drag, startPoint x: 513, startPoint y: 231, endPoint x: 617, endPoint y: 189, distance: 111.7
click at [515, 232] on li "No Open Orders" at bounding box center [578, 236] width 248 height 18
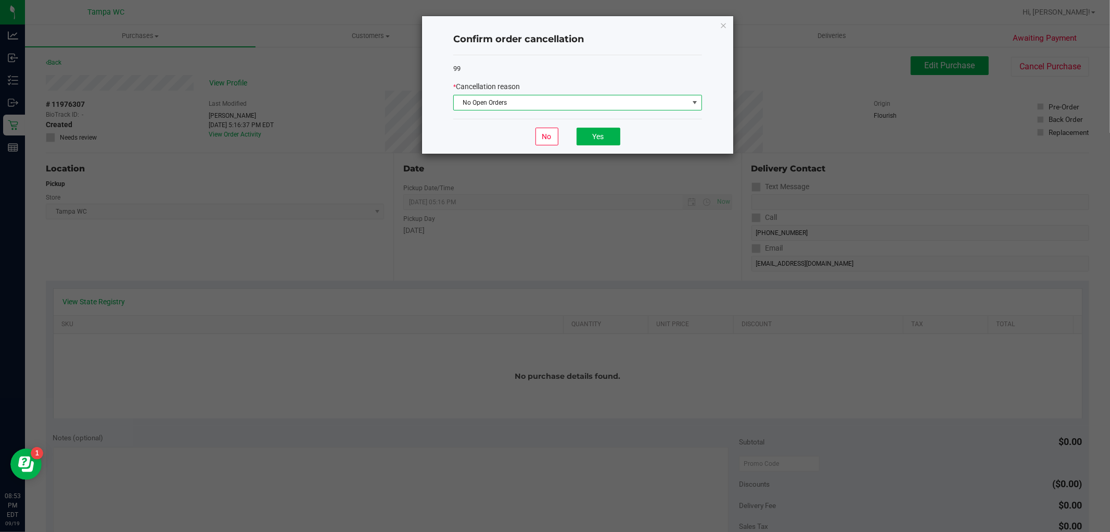
click at [605, 102] on span "No Open Orders" at bounding box center [571, 102] width 235 height 15
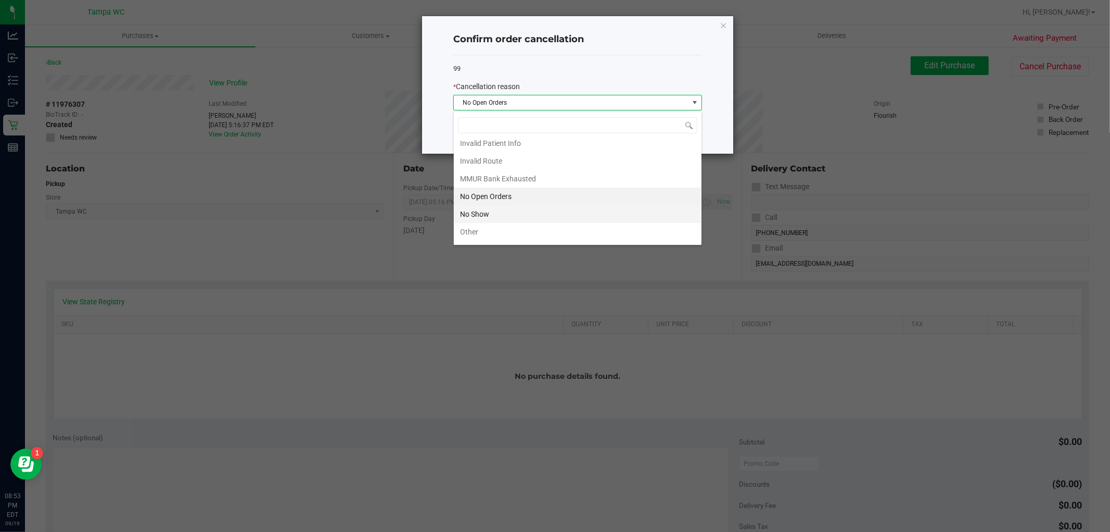
scroll to position [60, 0]
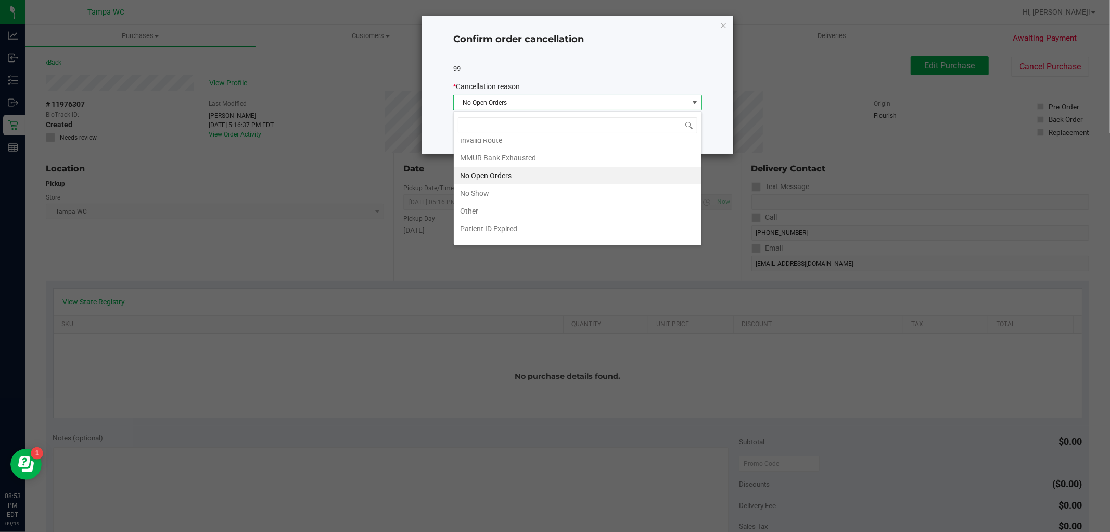
drag, startPoint x: 498, startPoint y: 194, endPoint x: 578, endPoint y: 155, distance: 88.9
click at [500, 195] on li "No Show" at bounding box center [578, 193] width 248 height 18
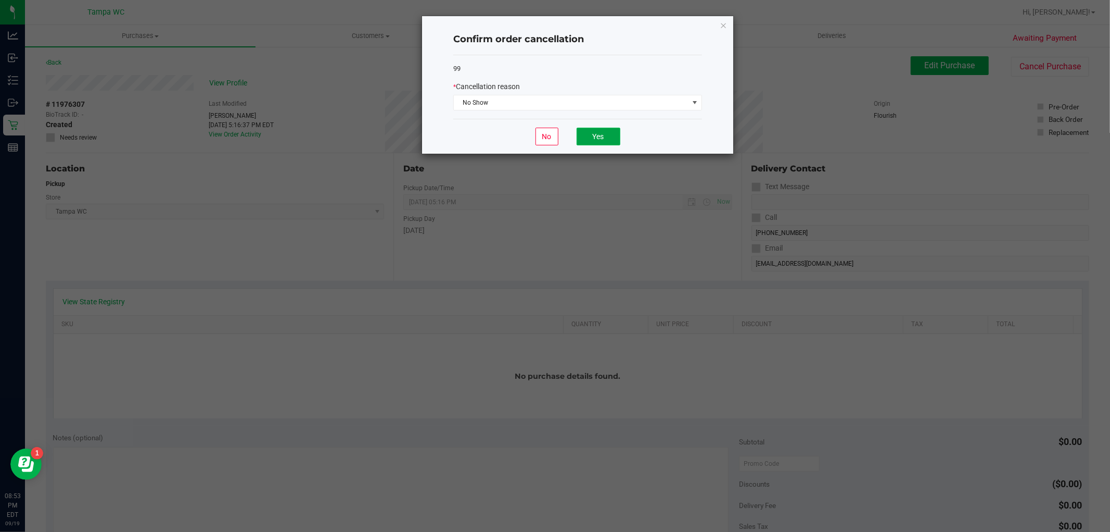
click at [584, 145] on button "Yes" at bounding box center [599, 137] width 44 height 18
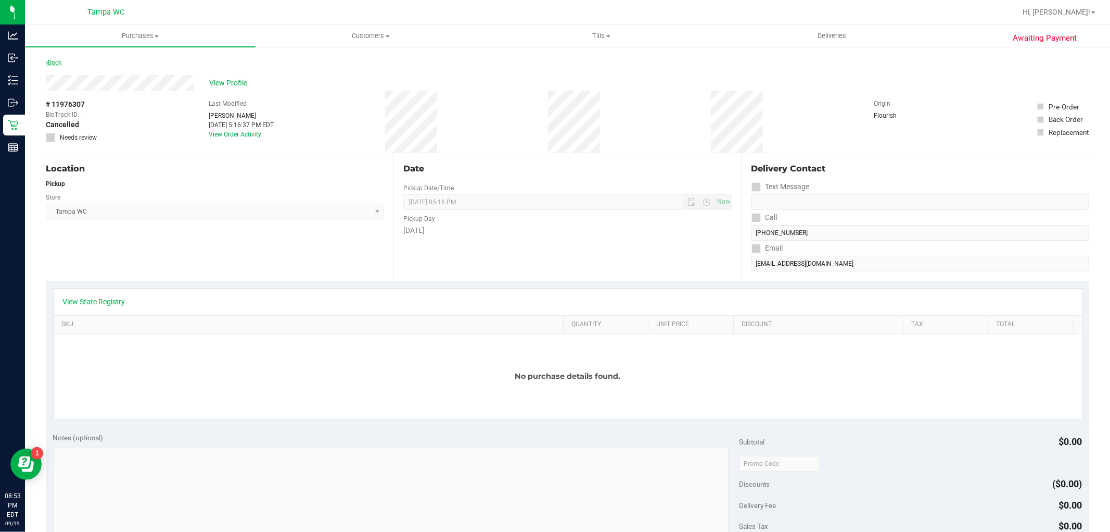
click at [54, 60] on link "Back" at bounding box center [54, 62] width 16 height 7
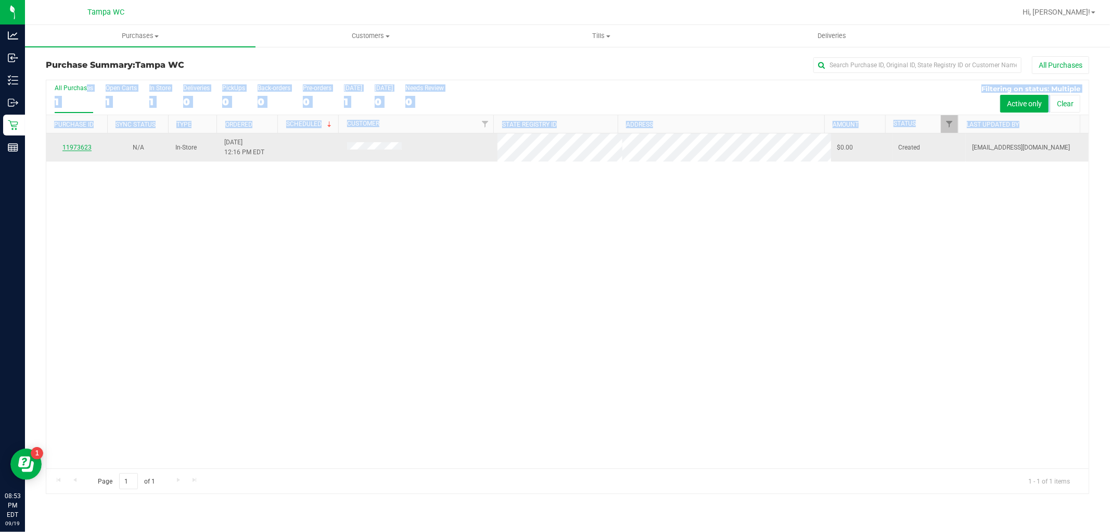
click at [80, 149] on link "11973623" at bounding box center [76, 147] width 29 height 7
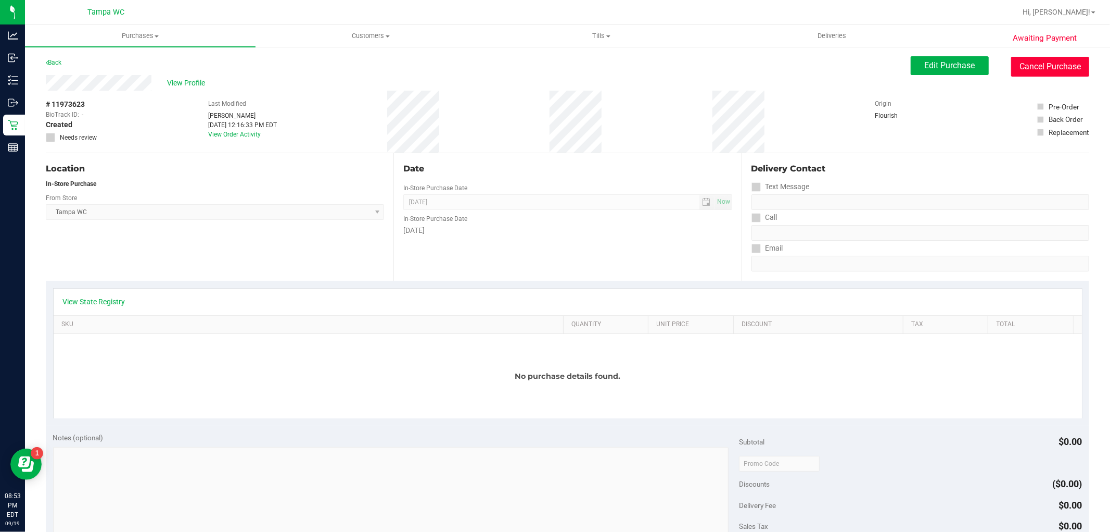
click at [1039, 69] on button "Cancel Purchase" at bounding box center [1050, 67] width 78 height 20
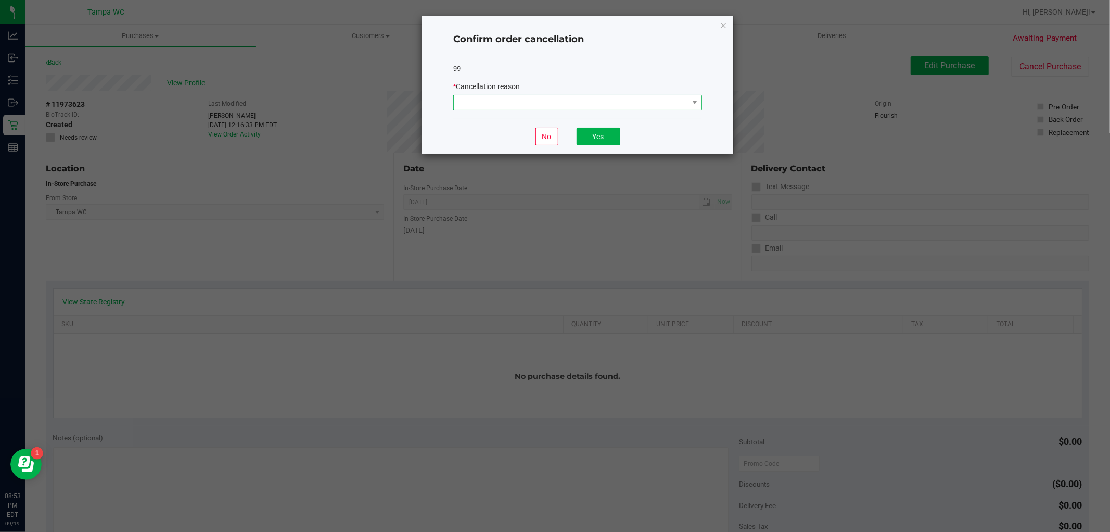
click at [646, 106] on span at bounding box center [571, 102] width 235 height 15
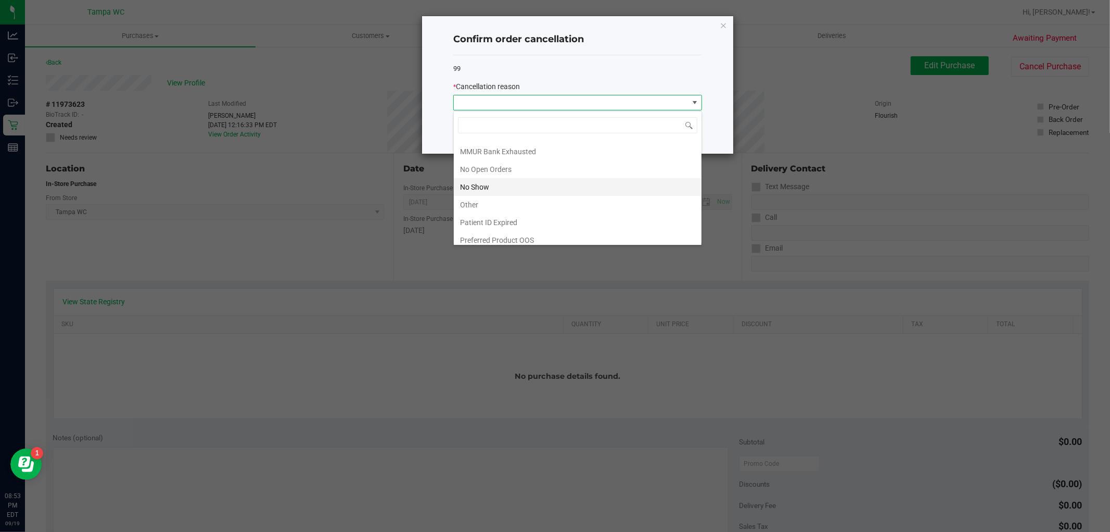
scroll to position [74, 0]
drag, startPoint x: 516, startPoint y: 180, endPoint x: 534, endPoint y: 169, distance: 20.1
click at [516, 180] on li "No Show" at bounding box center [578, 181] width 248 height 18
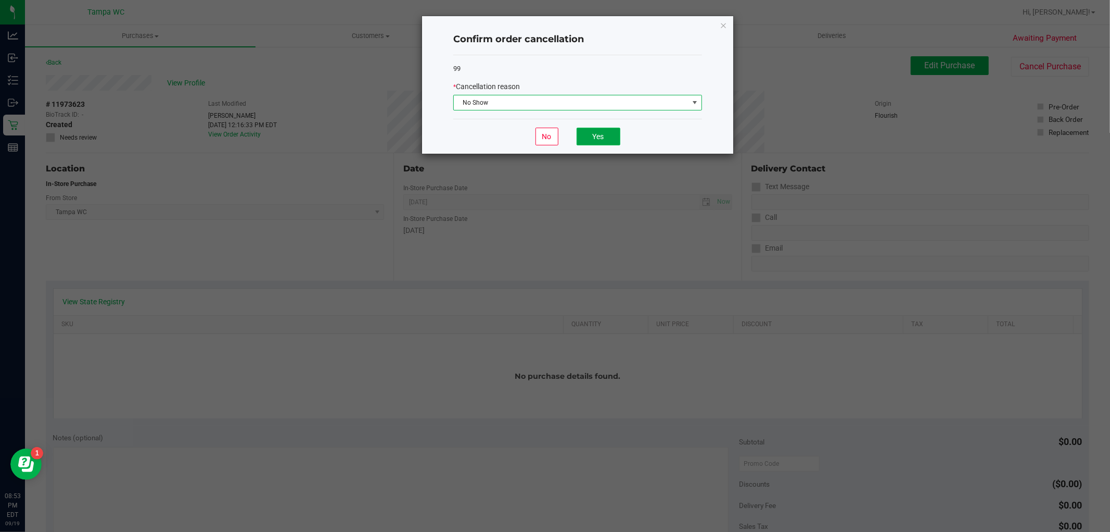
click at [590, 133] on button "Yes" at bounding box center [599, 137] width 44 height 18
